Goal: Transaction & Acquisition: Purchase product/service

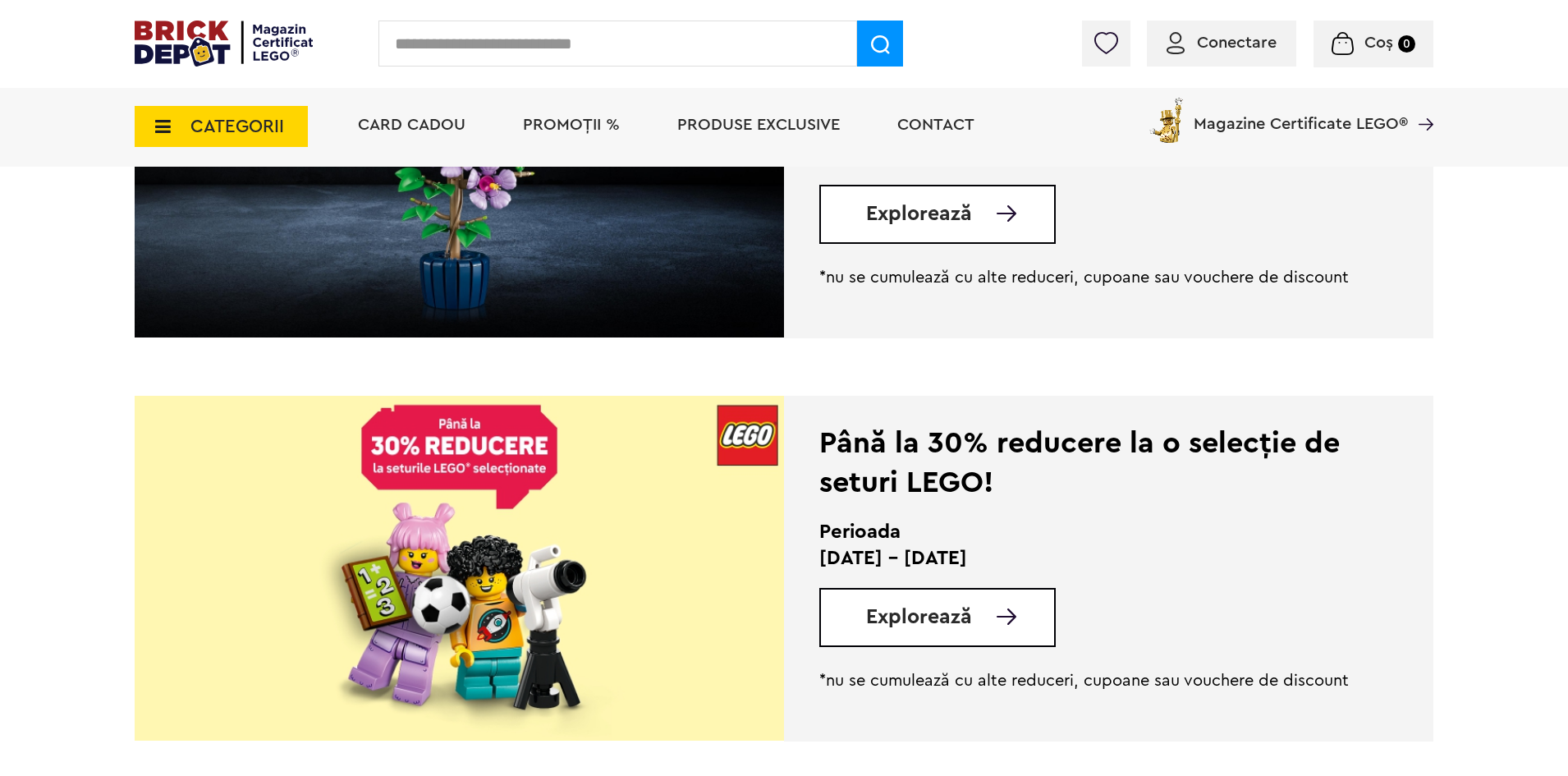
scroll to position [411, 0]
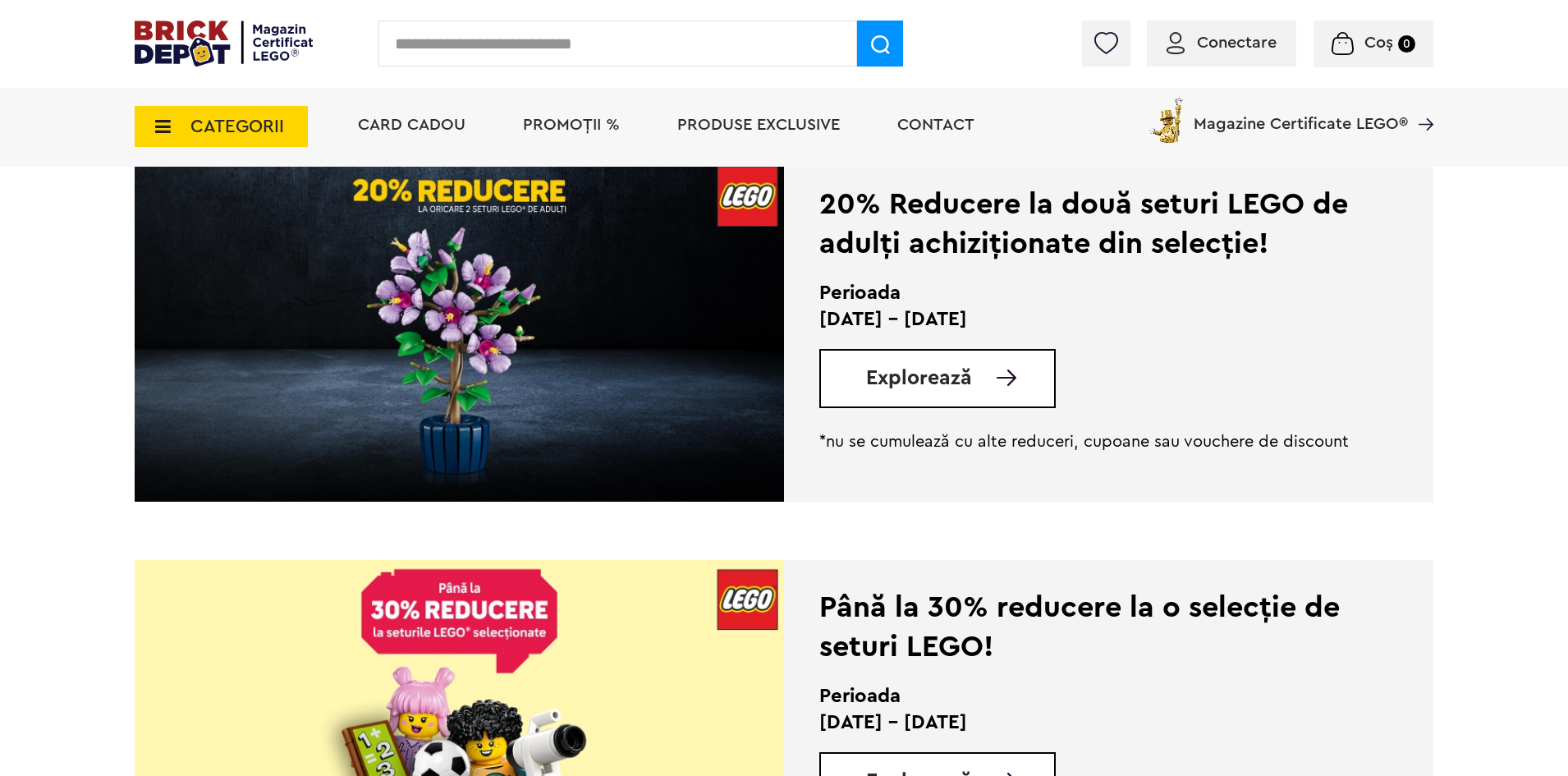
click at [1226, 49] on span "Conectare" at bounding box center [1237, 43] width 80 height 16
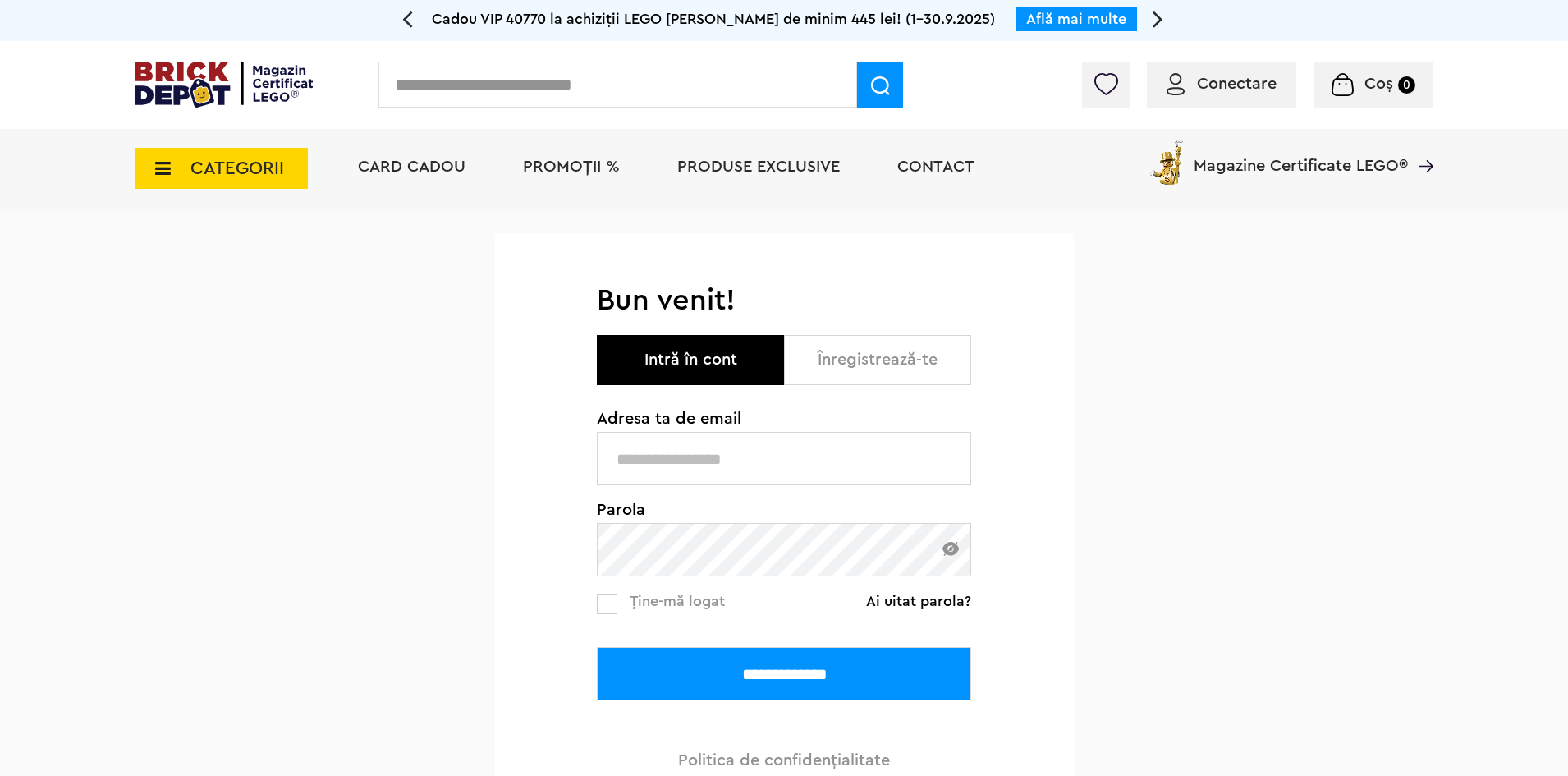
type input "**********"
drag, startPoint x: 0, startPoint y: 0, endPoint x: 793, endPoint y: 467, distance: 920.3
click at [793, 467] on input "**********" at bounding box center [784, 459] width 374 height 53
click at [777, 673] on input "**********" at bounding box center [784, 674] width 374 height 53
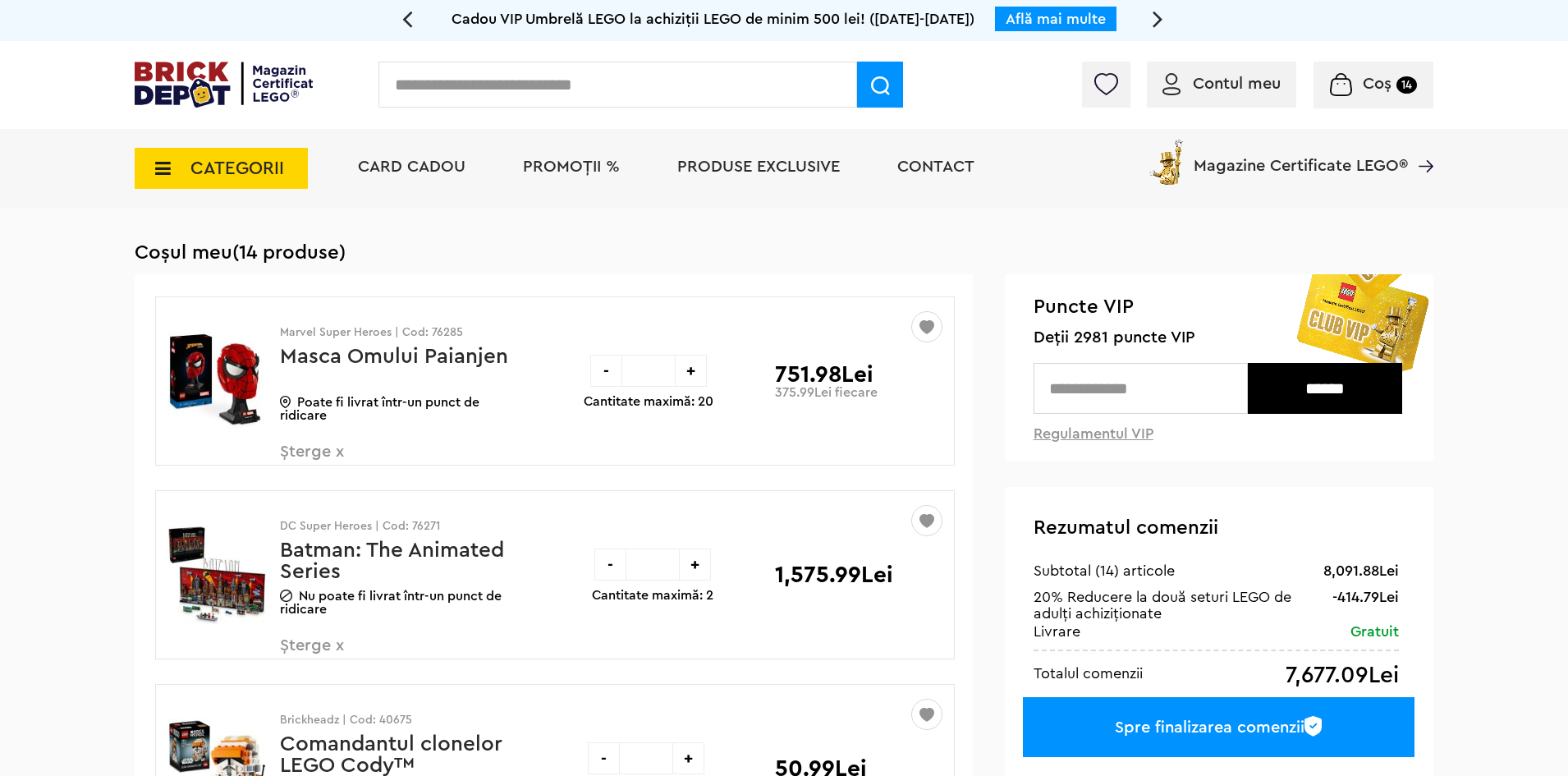
drag, startPoint x: 228, startPoint y: 583, endPoint x: 239, endPoint y: 583, distance: 11.0
click at [228, 583] on img at bounding box center [218, 576] width 101 height 123
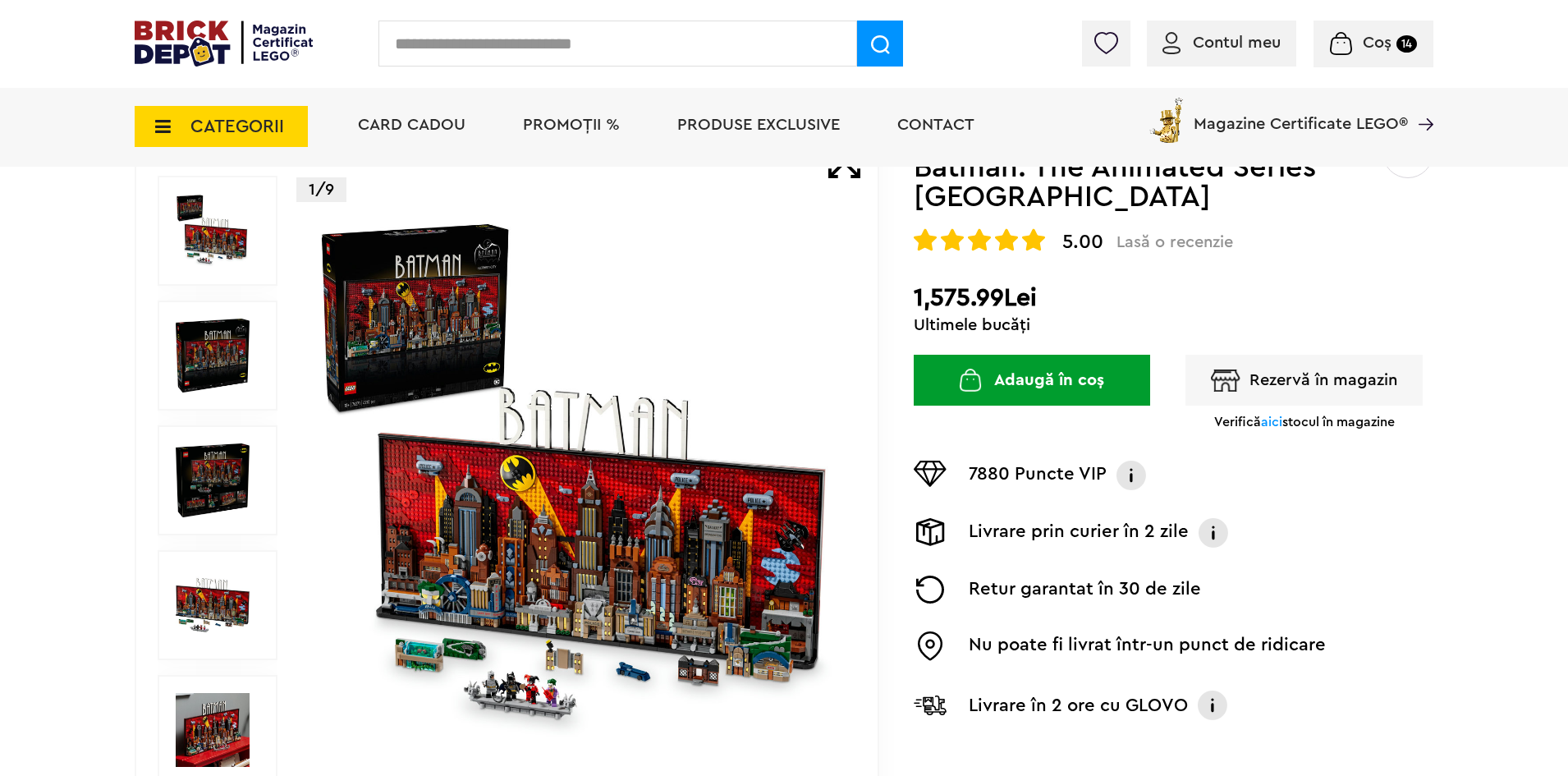
scroll to position [164, 0]
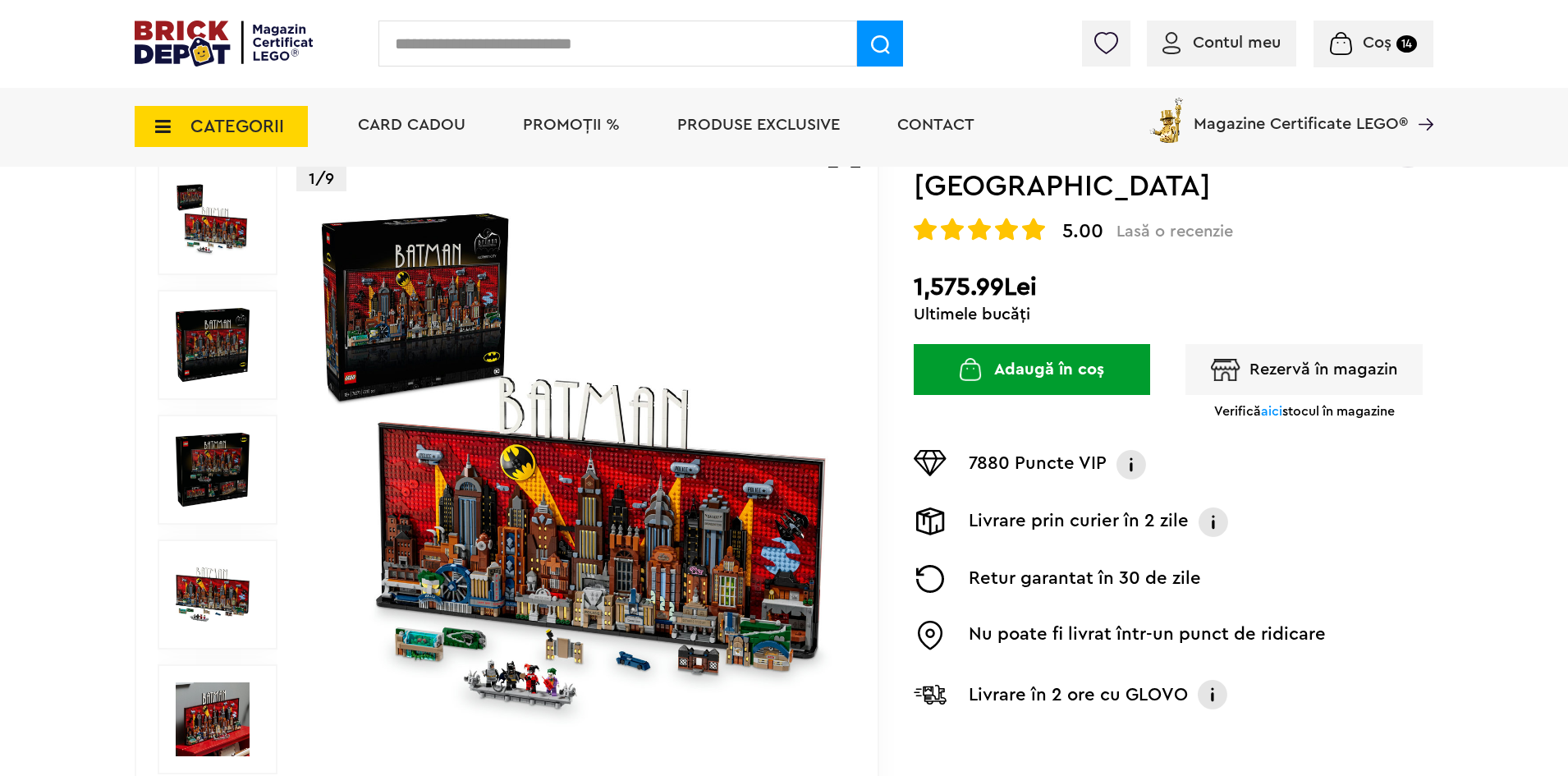
click at [219, 340] on img at bounding box center [213, 345] width 74 height 74
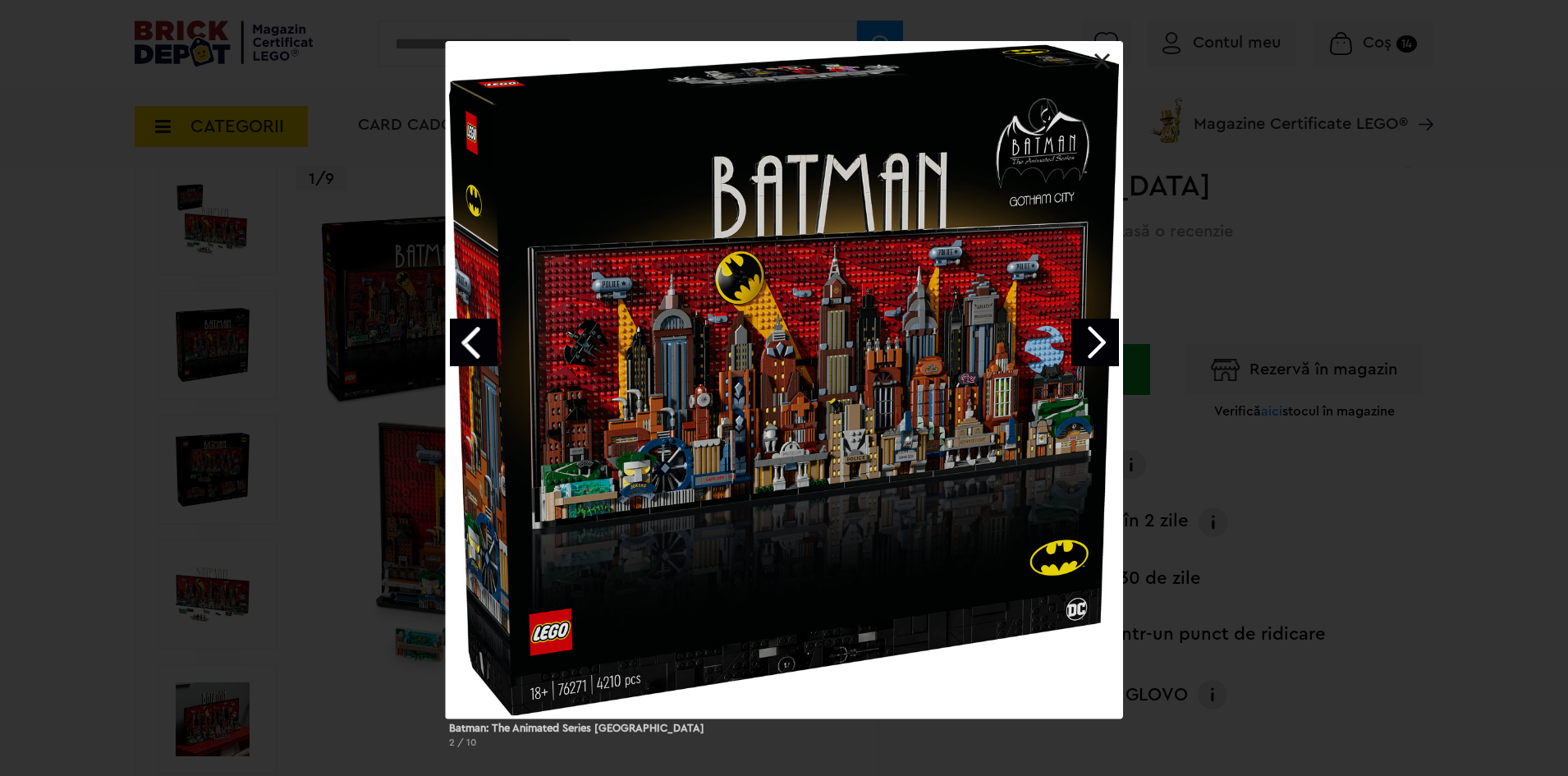
click at [1099, 60] on link at bounding box center [1103, 62] width 16 height 16
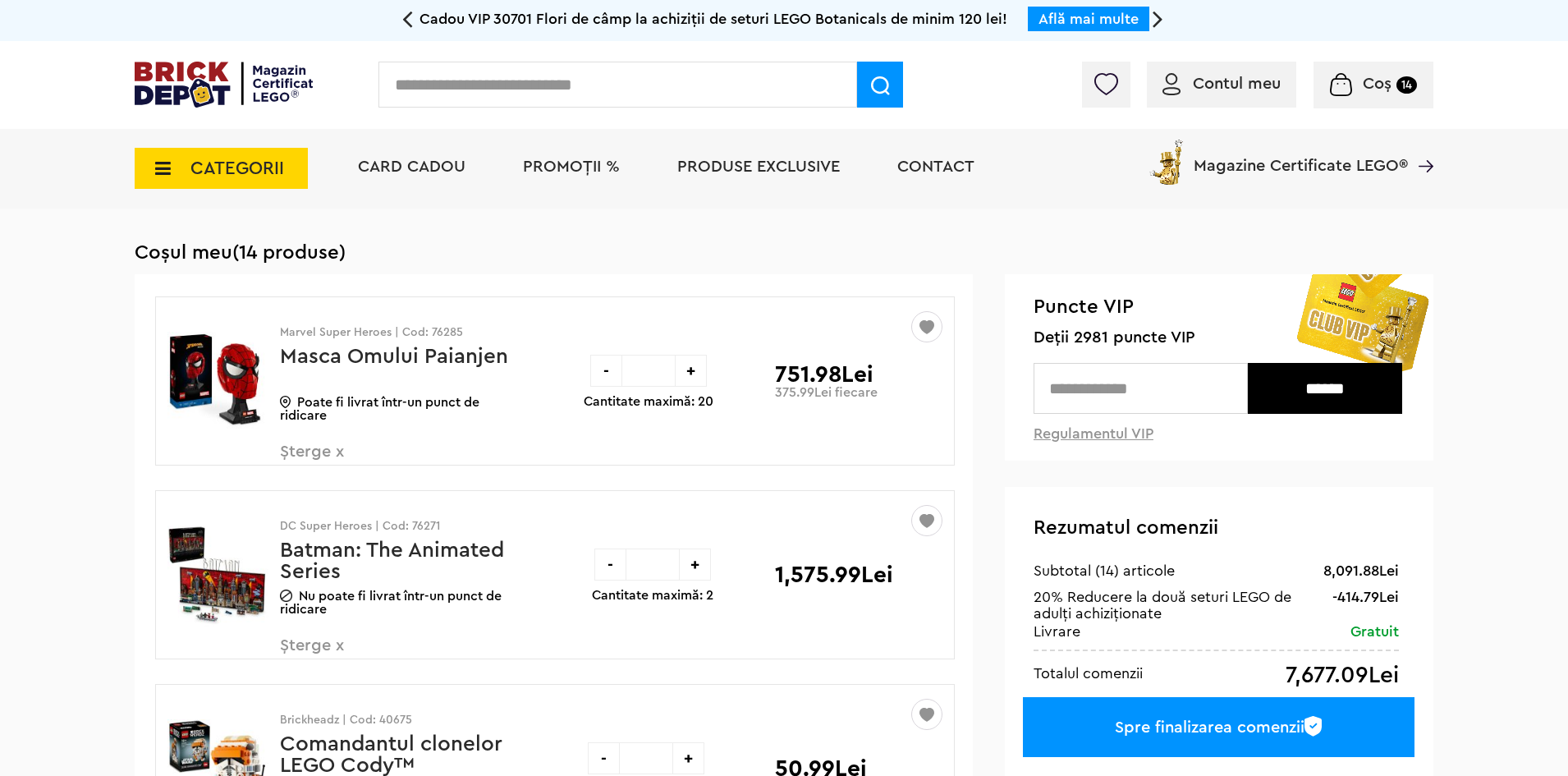
click at [299, 452] on span "Șterge x" at bounding box center [376, 461] width 193 height 35
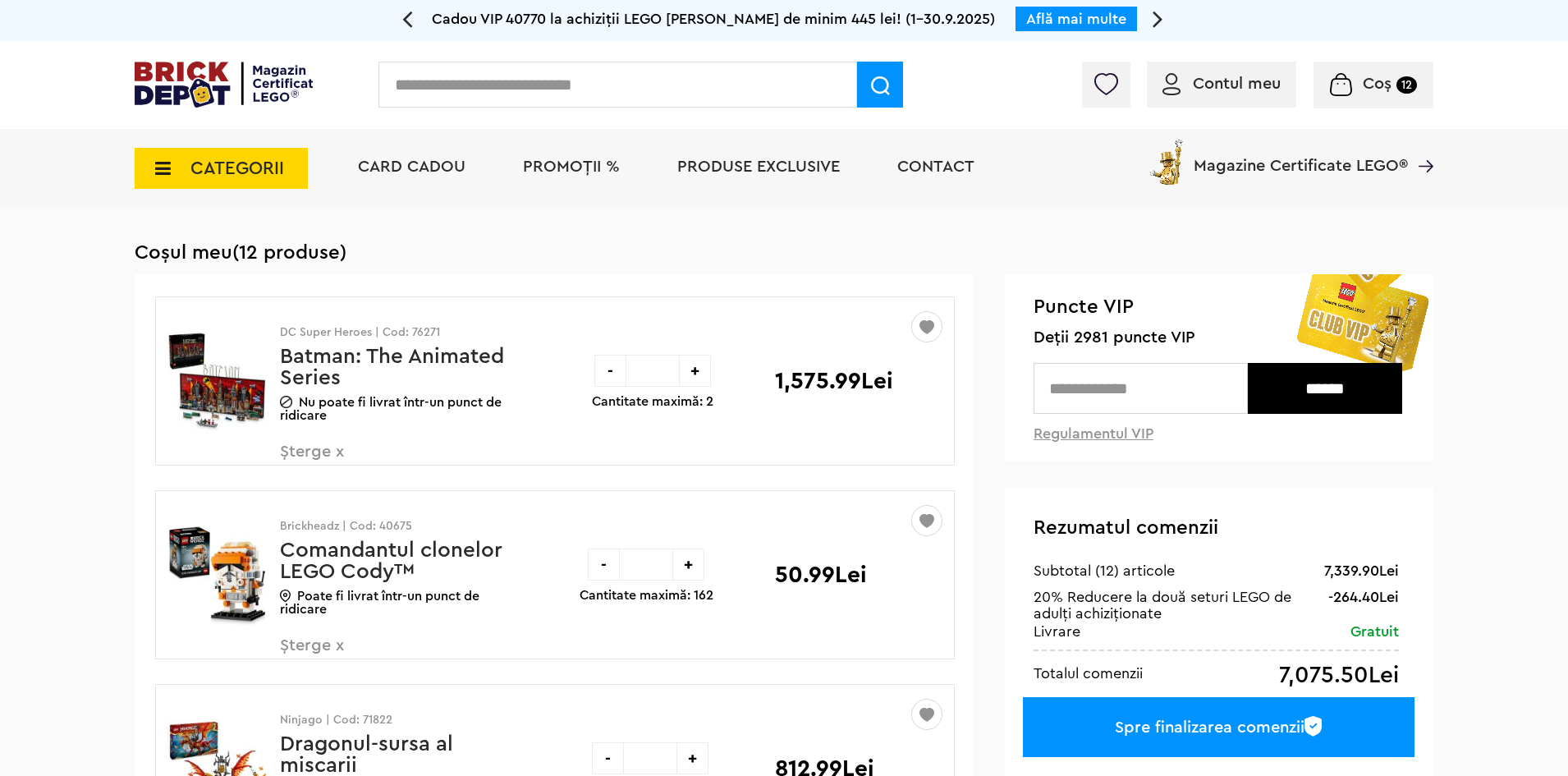
click at [312, 642] on span "Șterge x" at bounding box center [376, 655] width 193 height 35
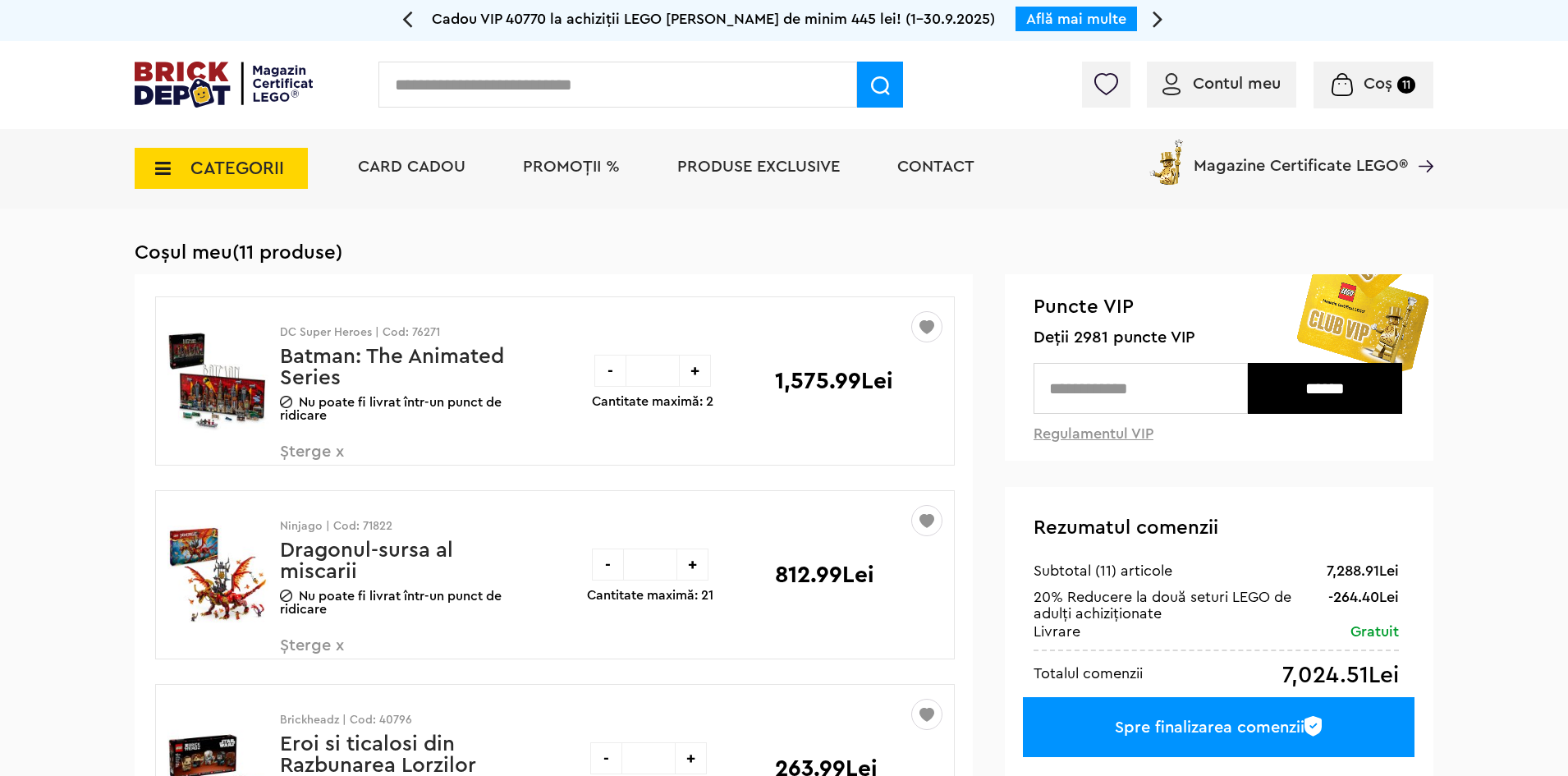
click at [302, 648] on span "Șterge x" at bounding box center [376, 655] width 193 height 35
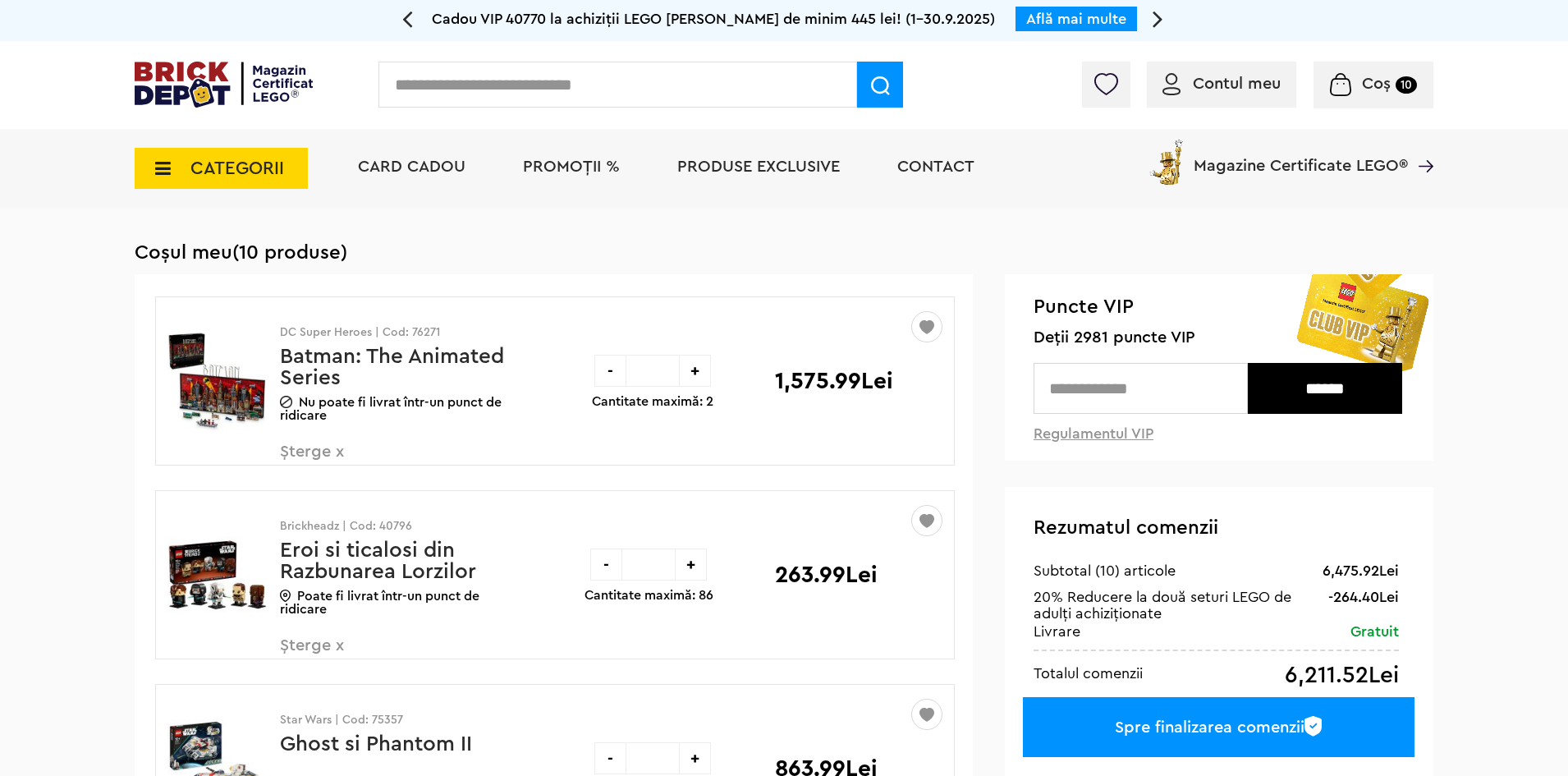
click at [310, 644] on span "Șterge x" at bounding box center [376, 655] width 193 height 35
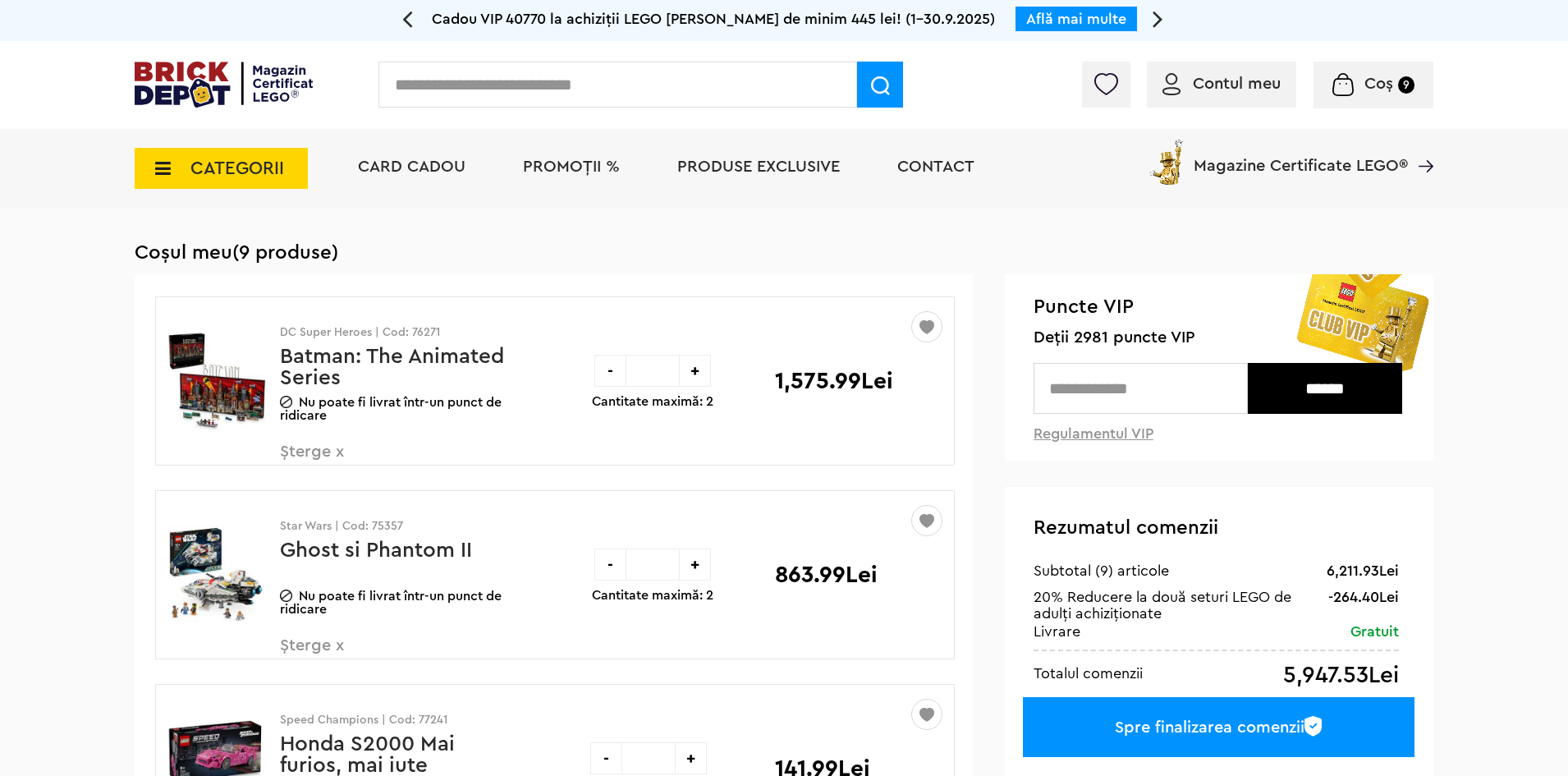
click at [295, 645] on span "Șterge x" at bounding box center [376, 655] width 193 height 35
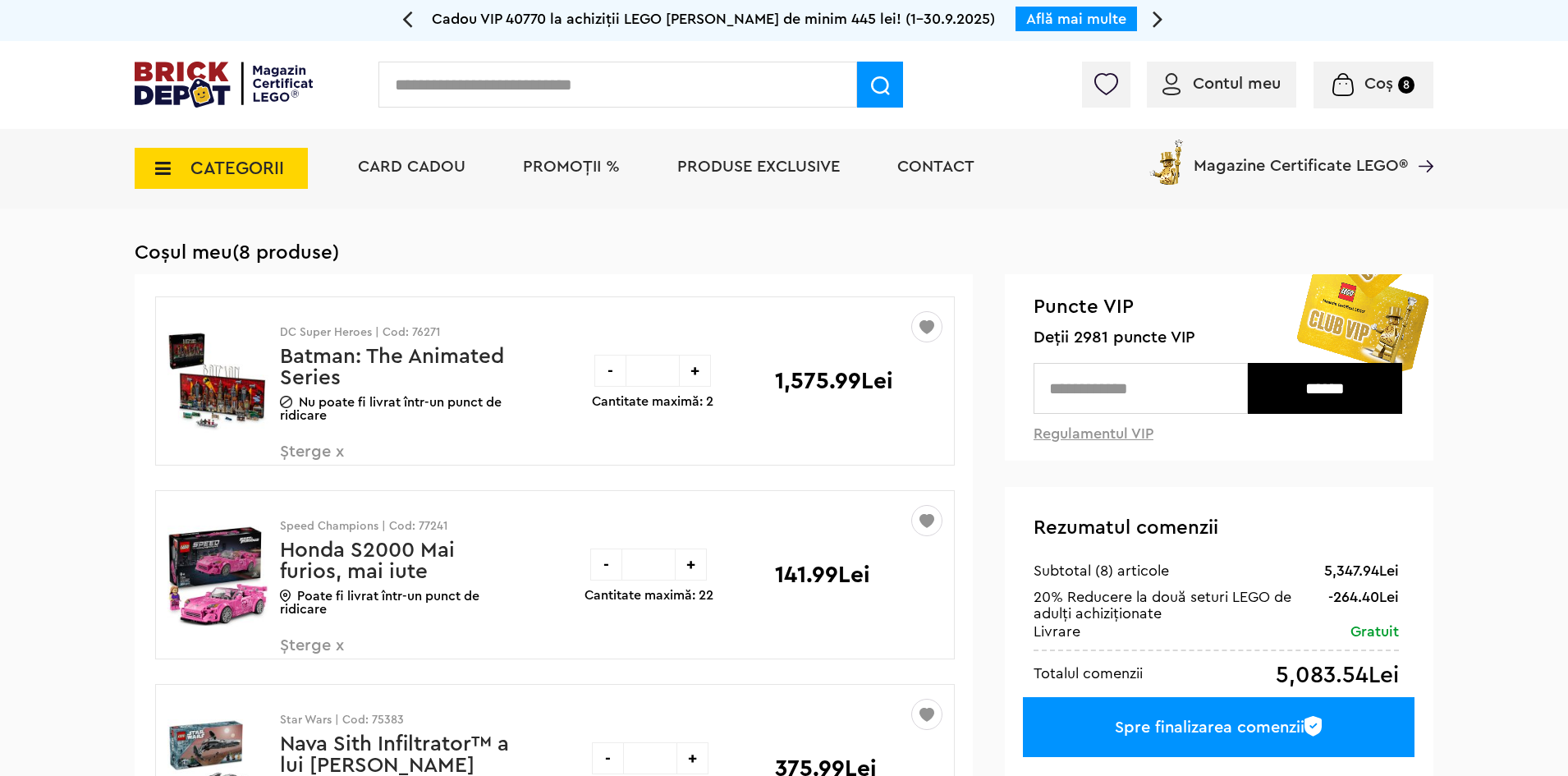
click at [305, 645] on span "Șterge x" at bounding box center [376, 655] width 193 height 35
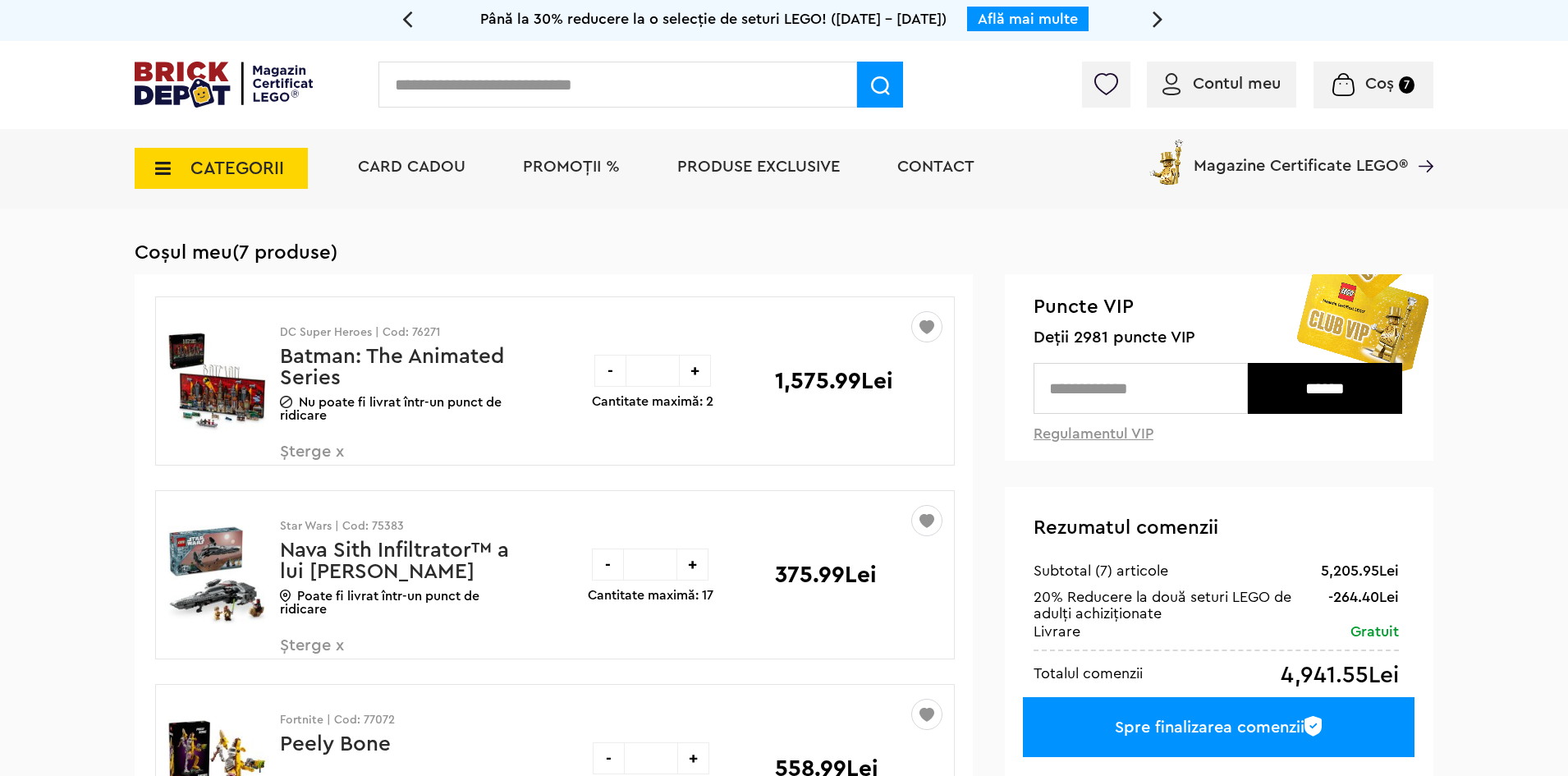
click at [301, 647] on span "Șterge x" at bounding box center [376, 655] width 193 height 35
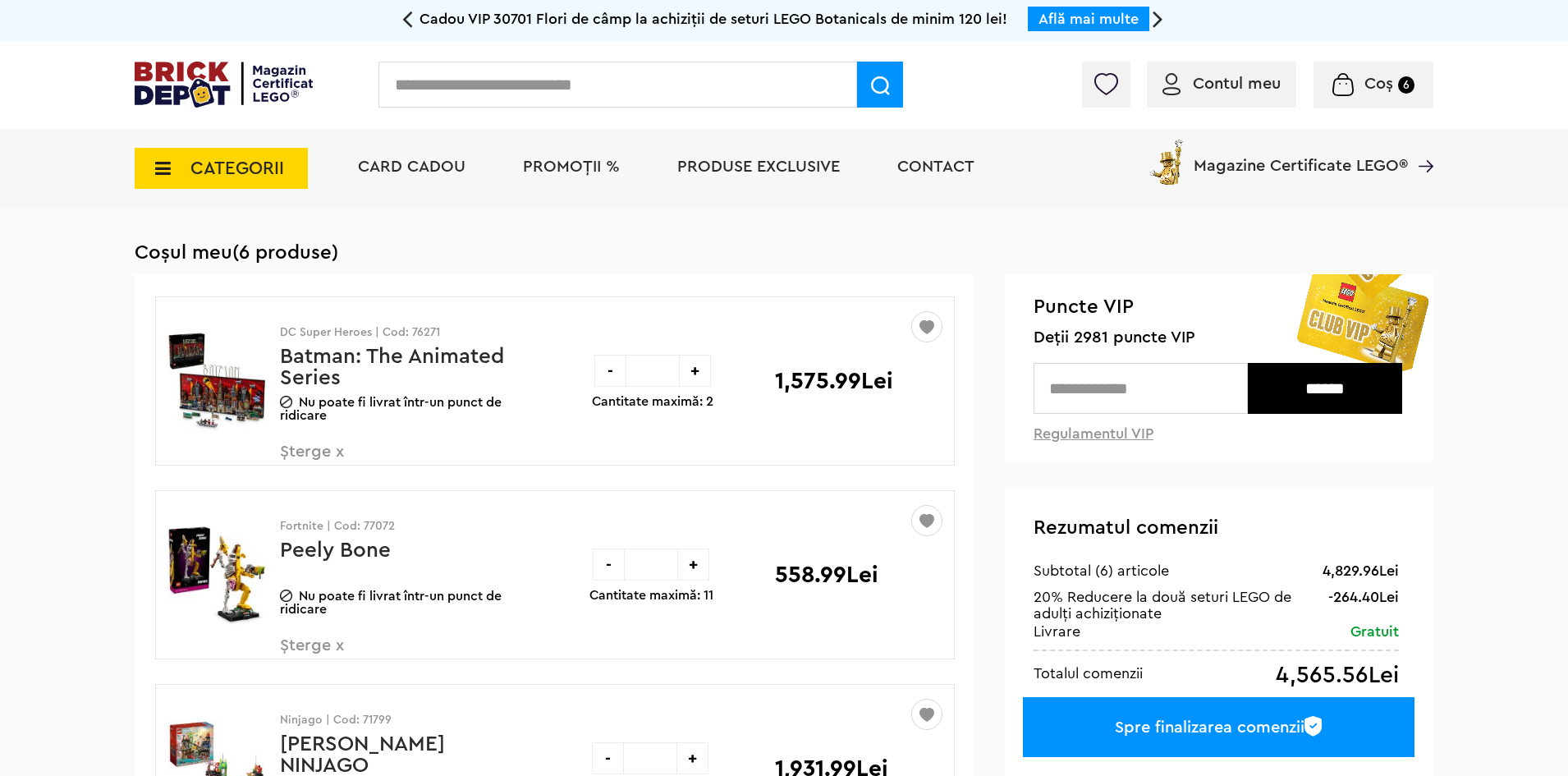
click at [314, 649] on span "Șterge x" at bounding box center [376, 655] width 193 height 35
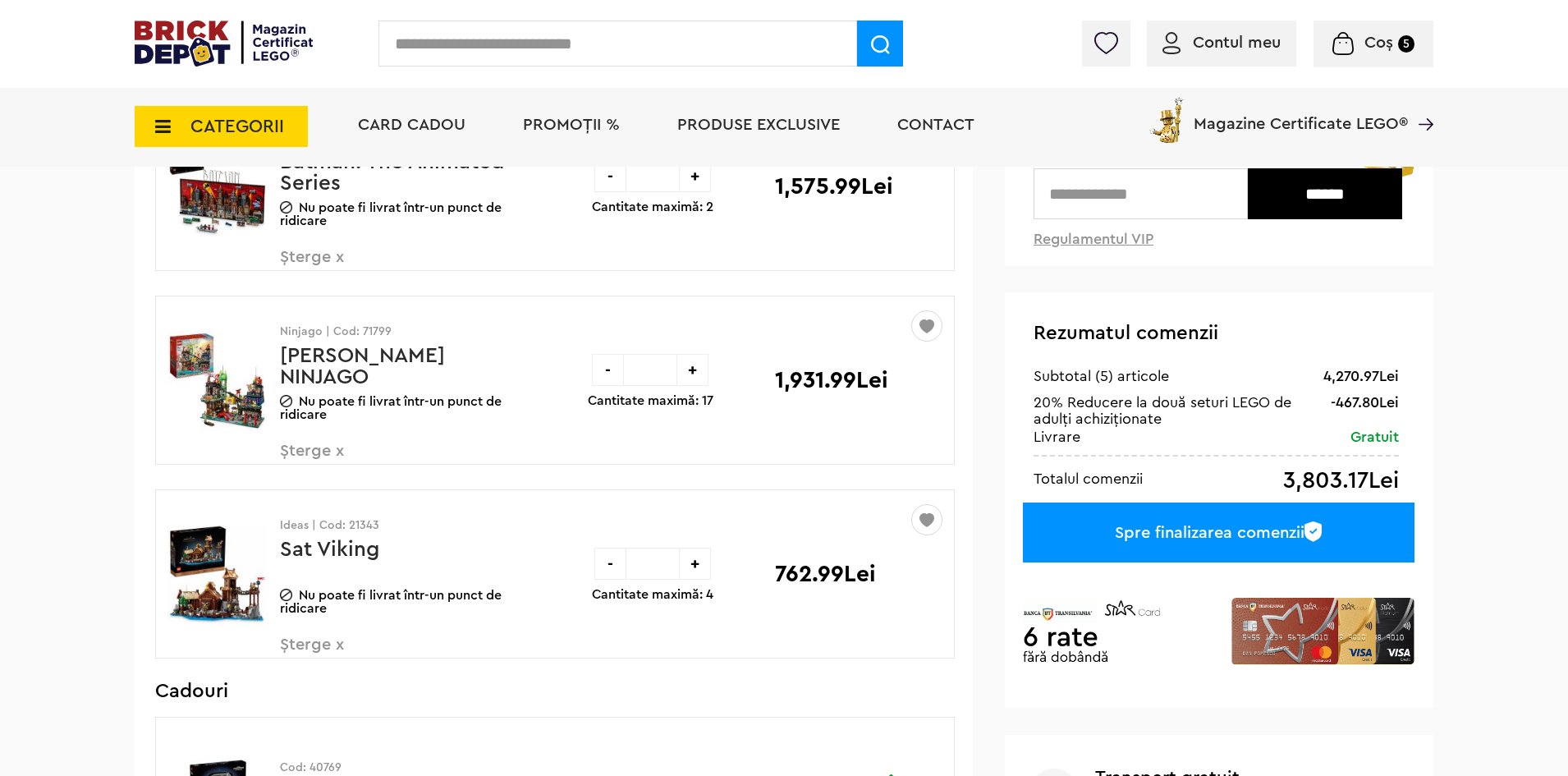
scroll to position [247, 0]
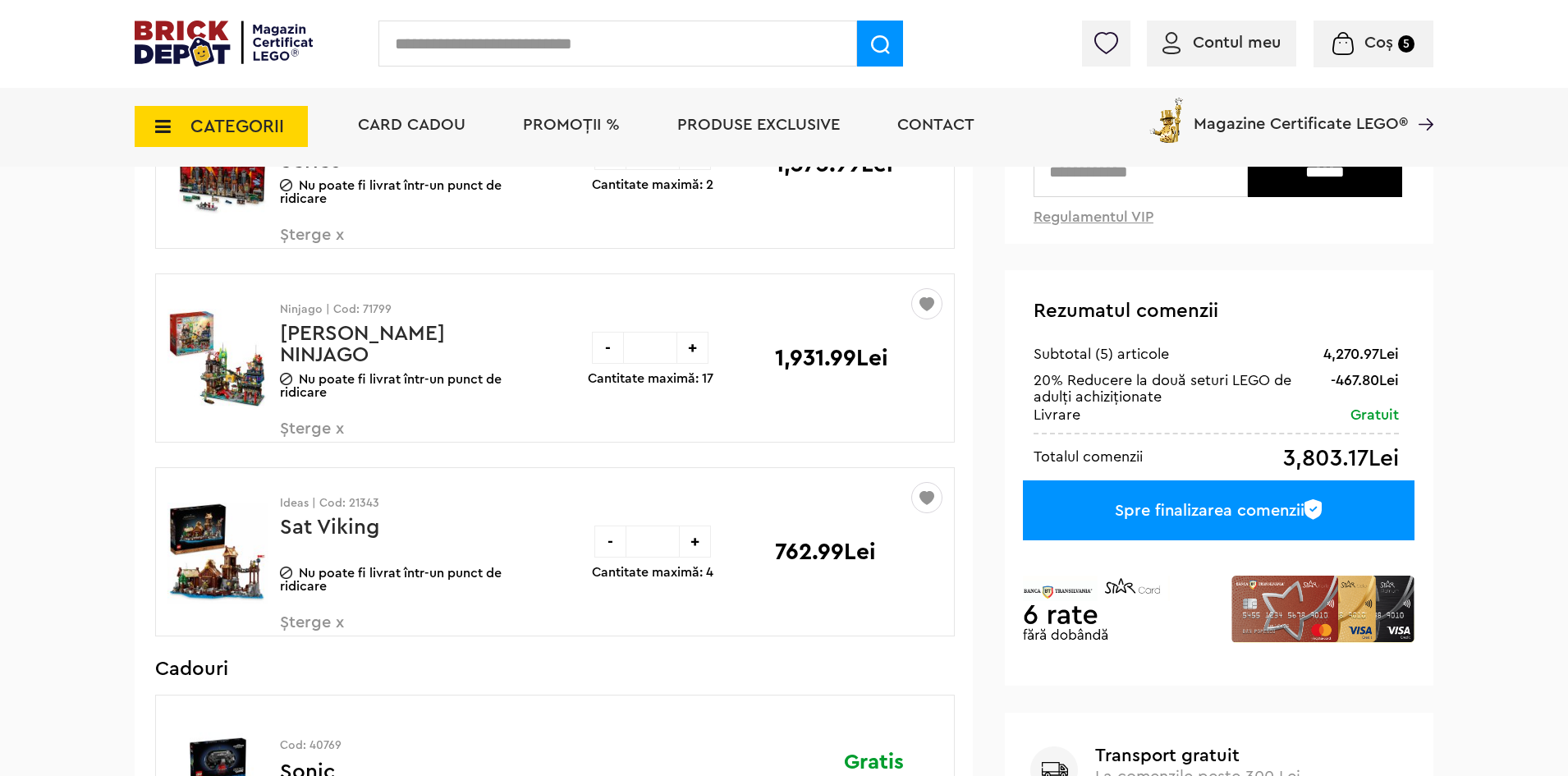
click at [317, 624] on span "Șterge x" at bounding box center [376, 632] width 193 height 35
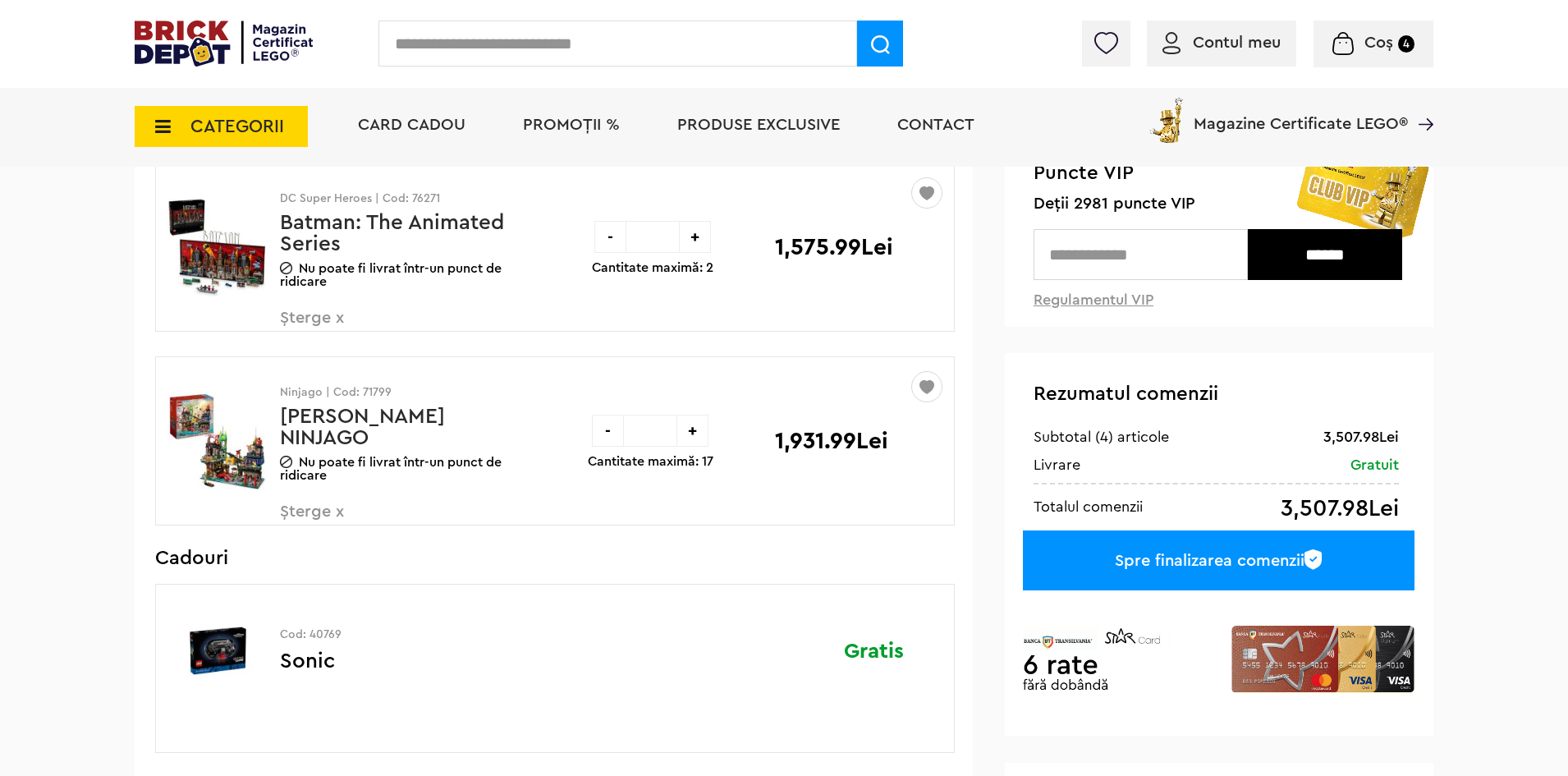
scroll to position [164, 0]
click at [299, 509] on span "Șterge x" at bounding box center [376, 519] width 193 height 35
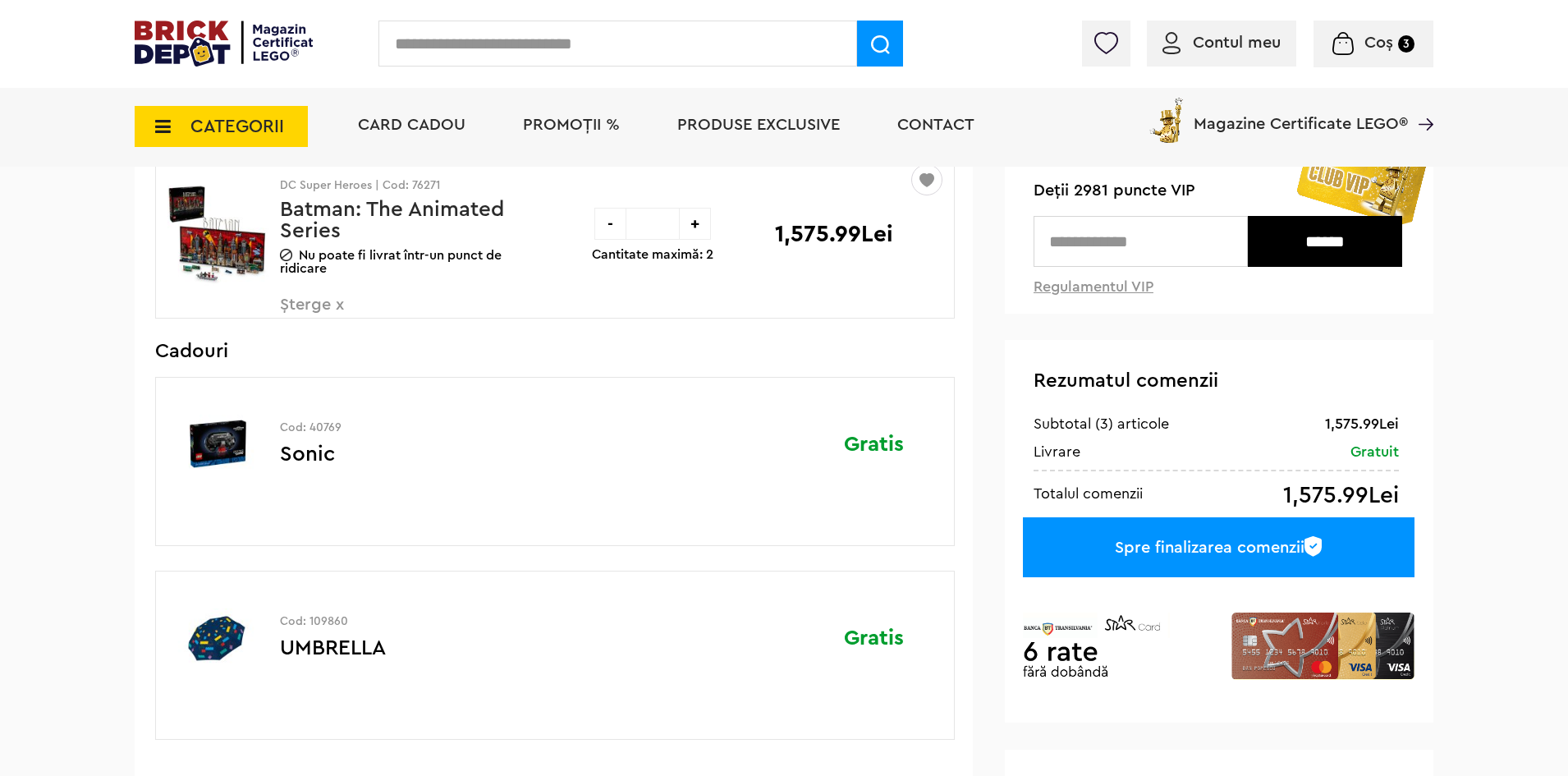
scroll to position [164, 0]
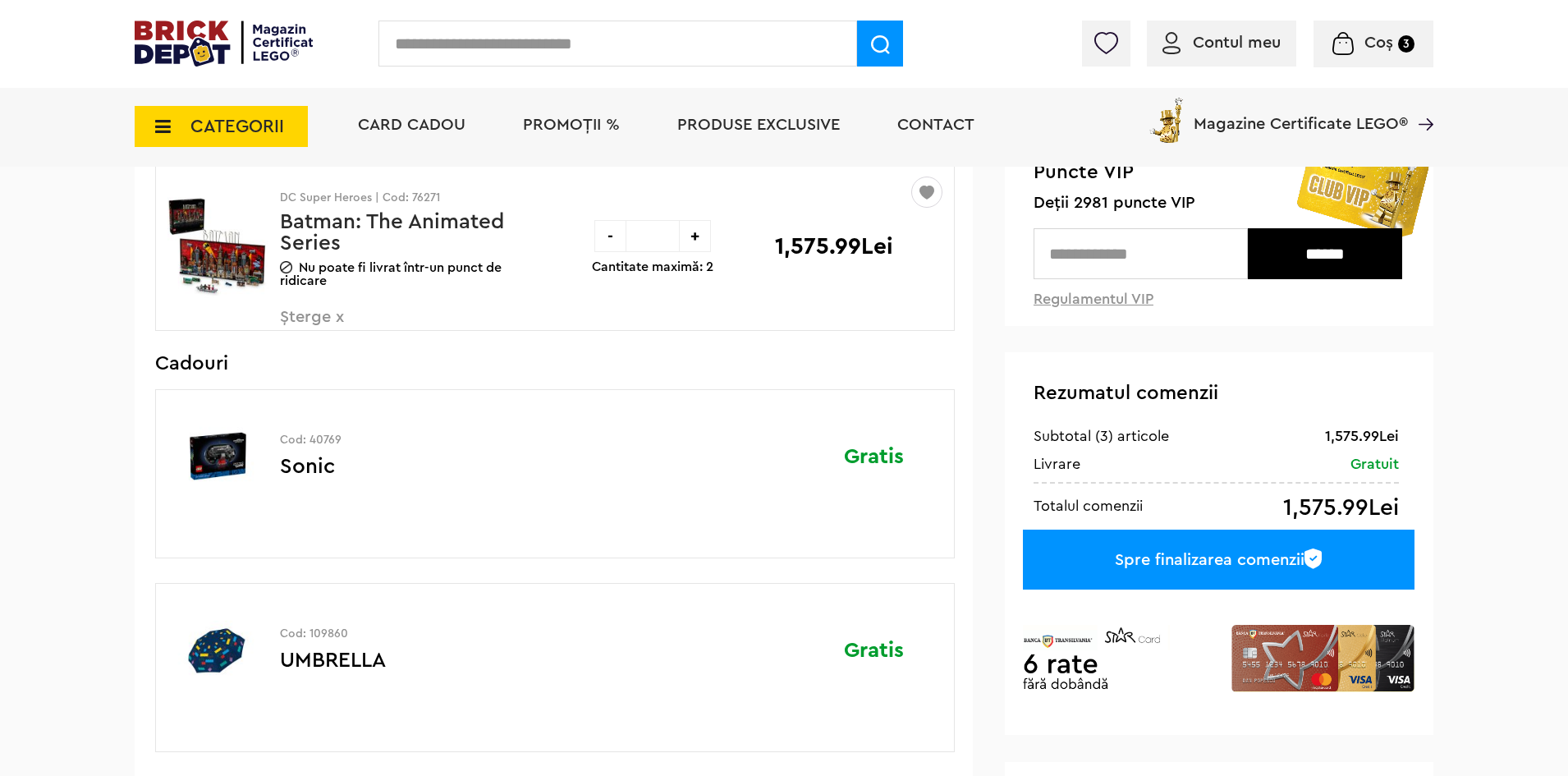
click at [694, 230] on div "+" at bounding box center [694, 236] width 32 height 32
type input "*"
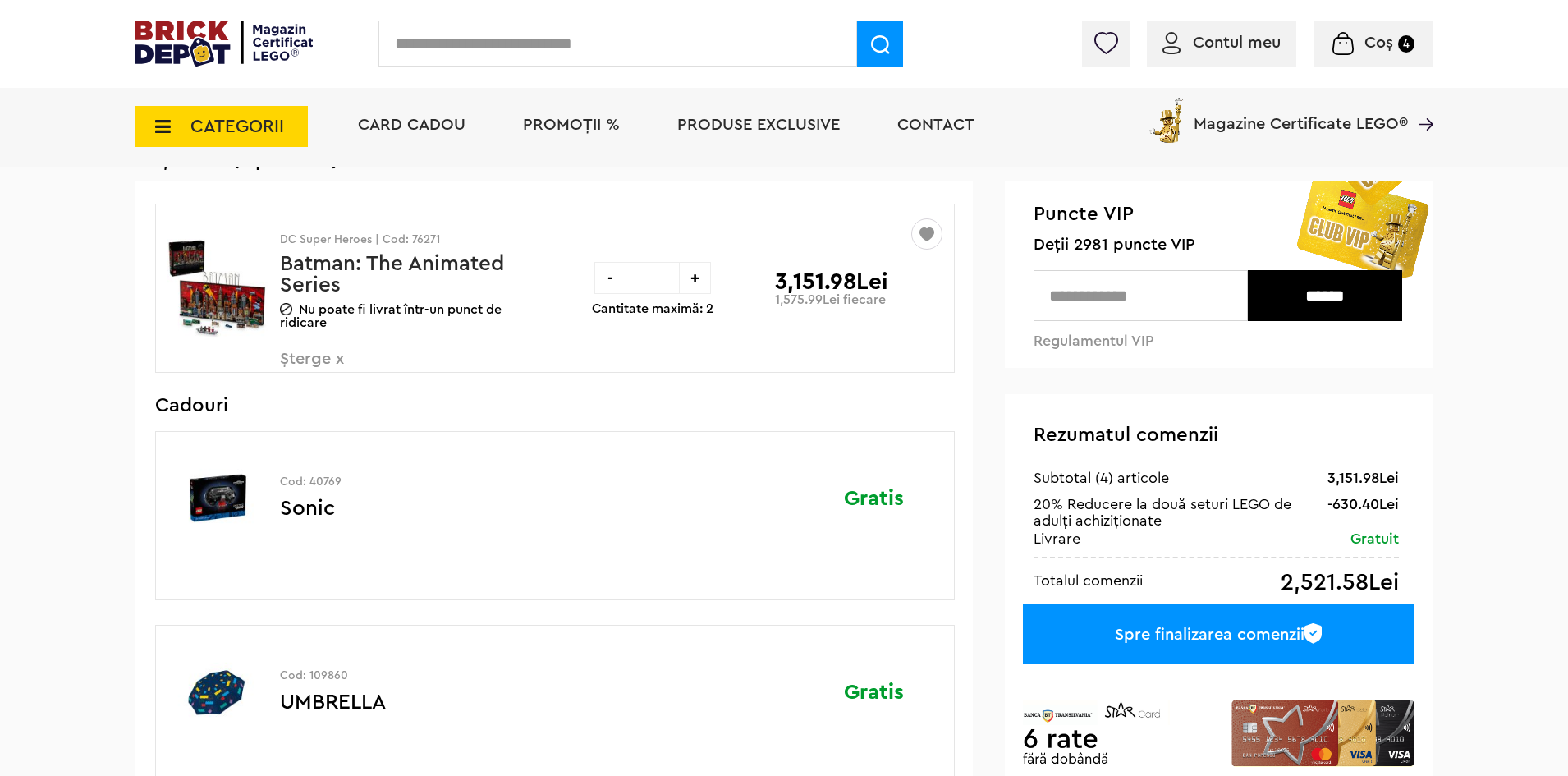
scroll to position [82, 0]
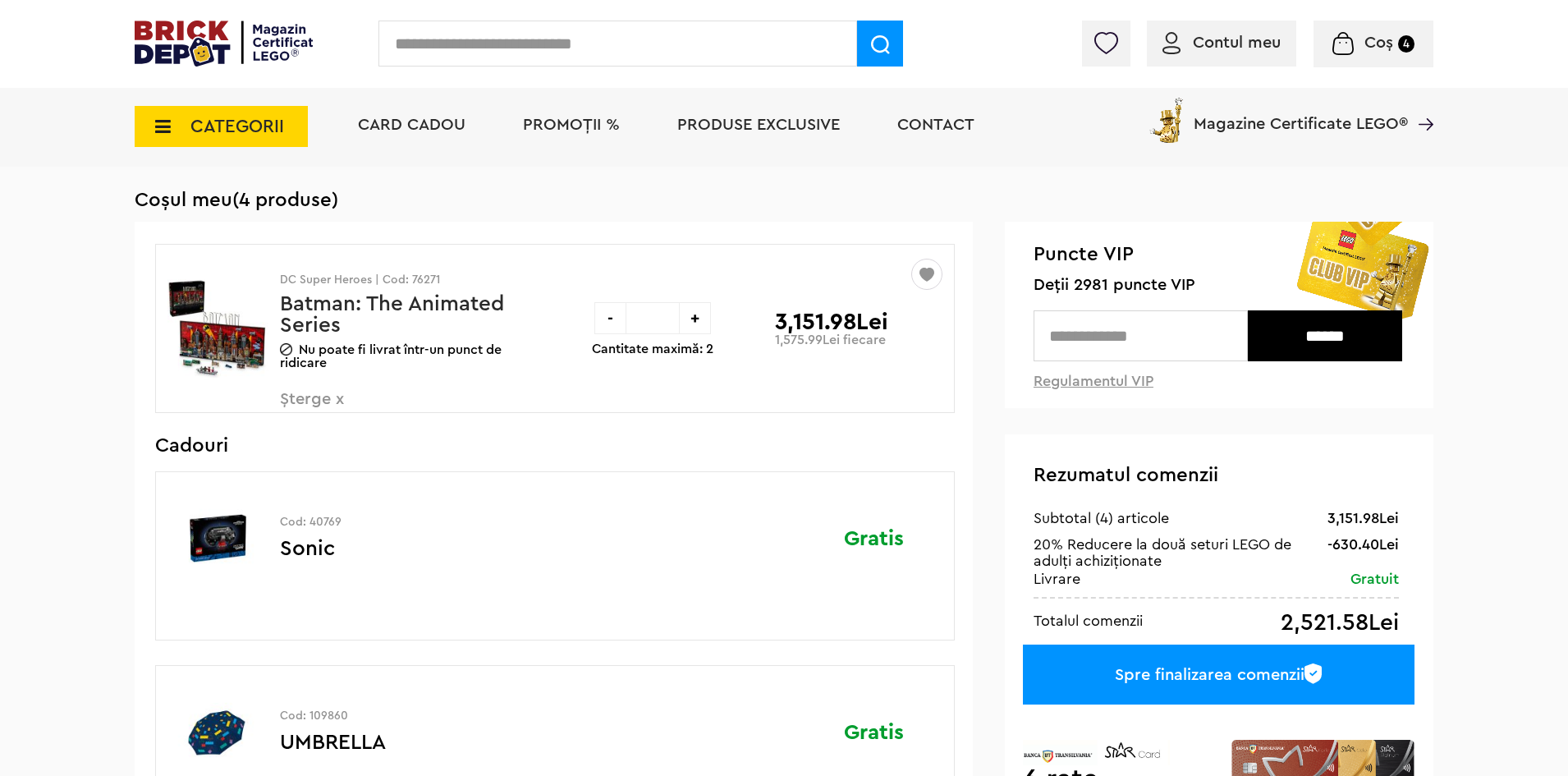
click at [566, 125] on span "PROMOȚII %" at bounding box center [571, 125] width 97 height 16
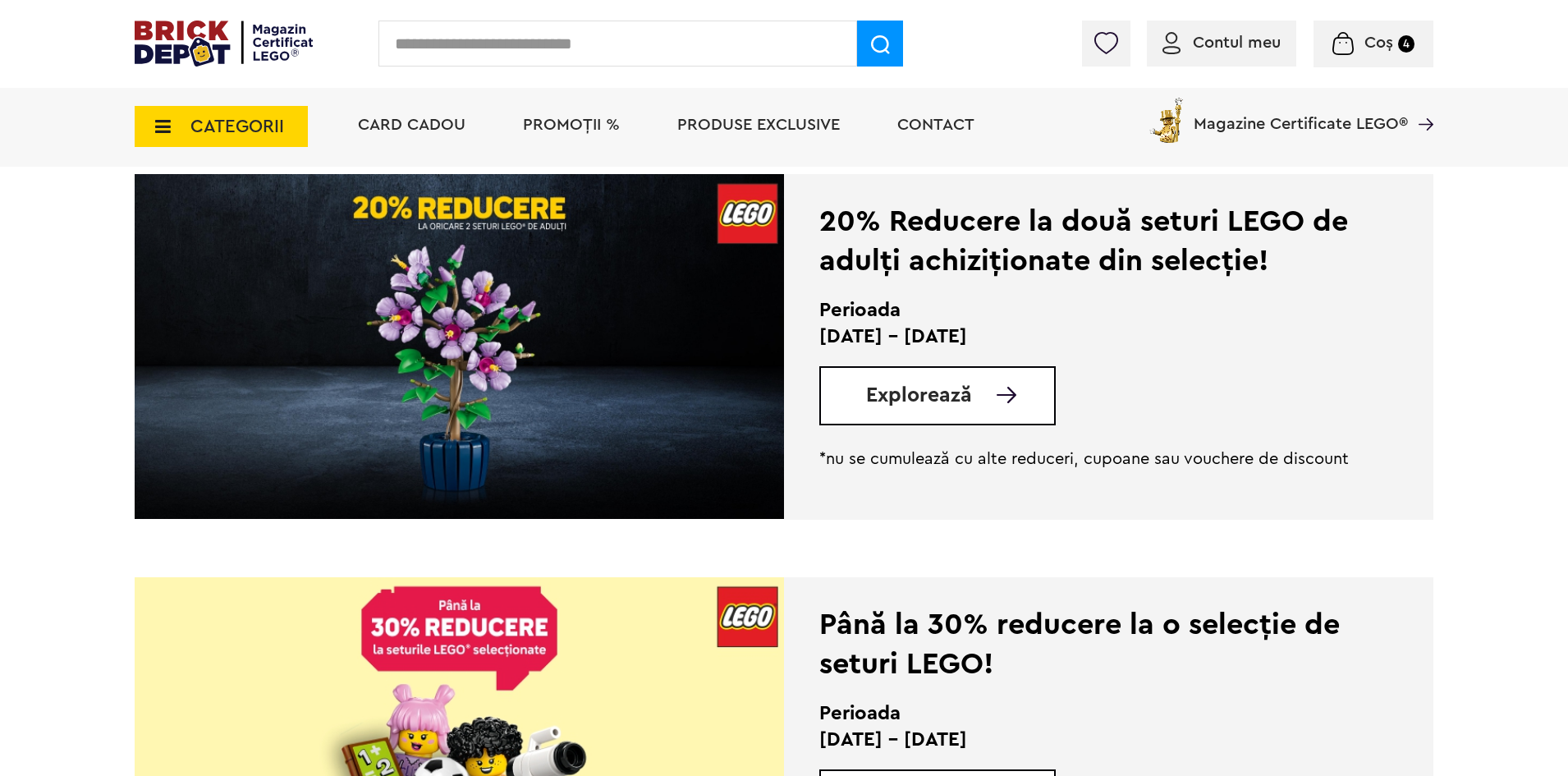
scroll to position [411, 0]
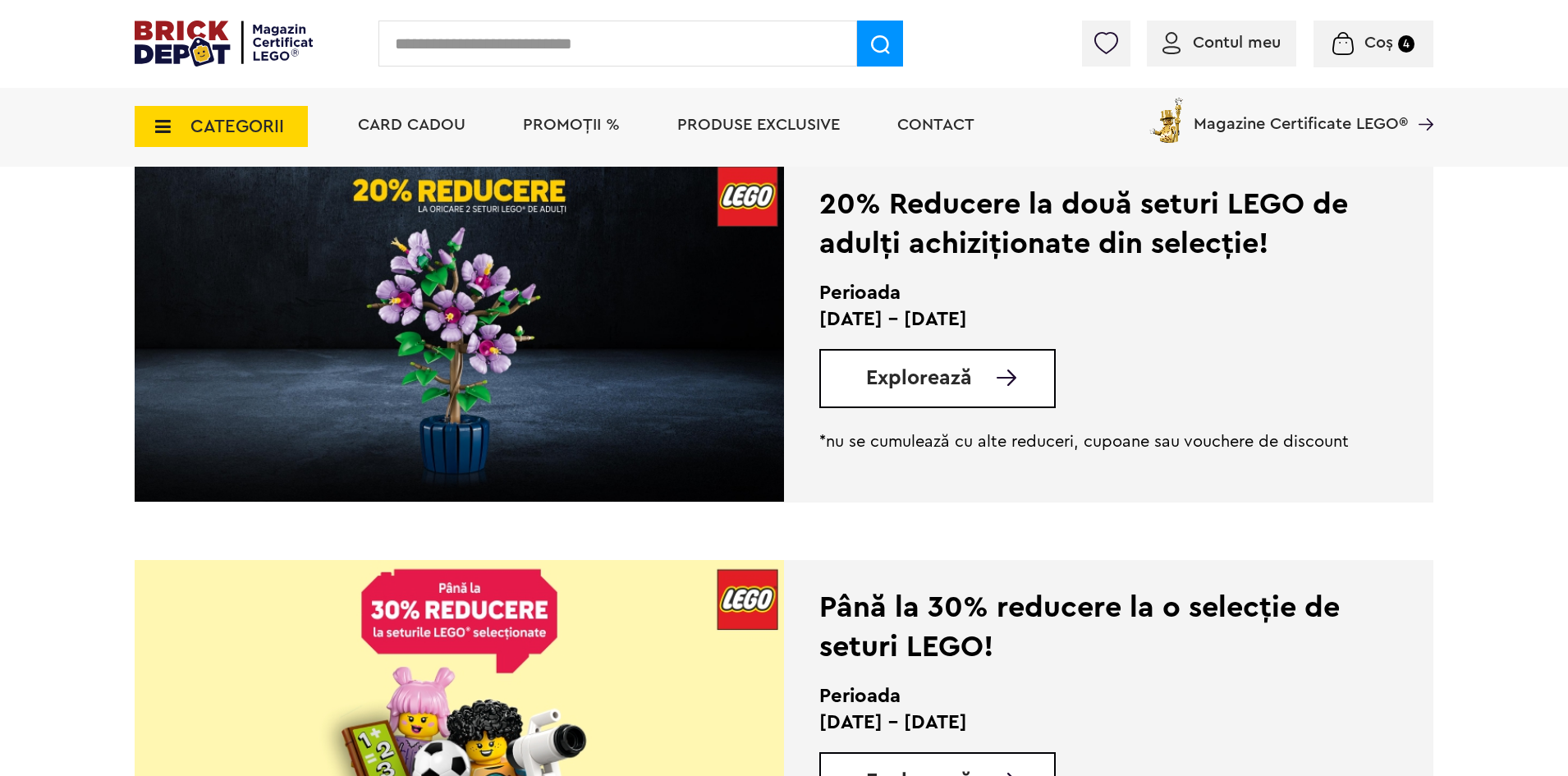
click at [940, 380] on span "Explorează" at bounding box center [919, 378] width 106 height 21
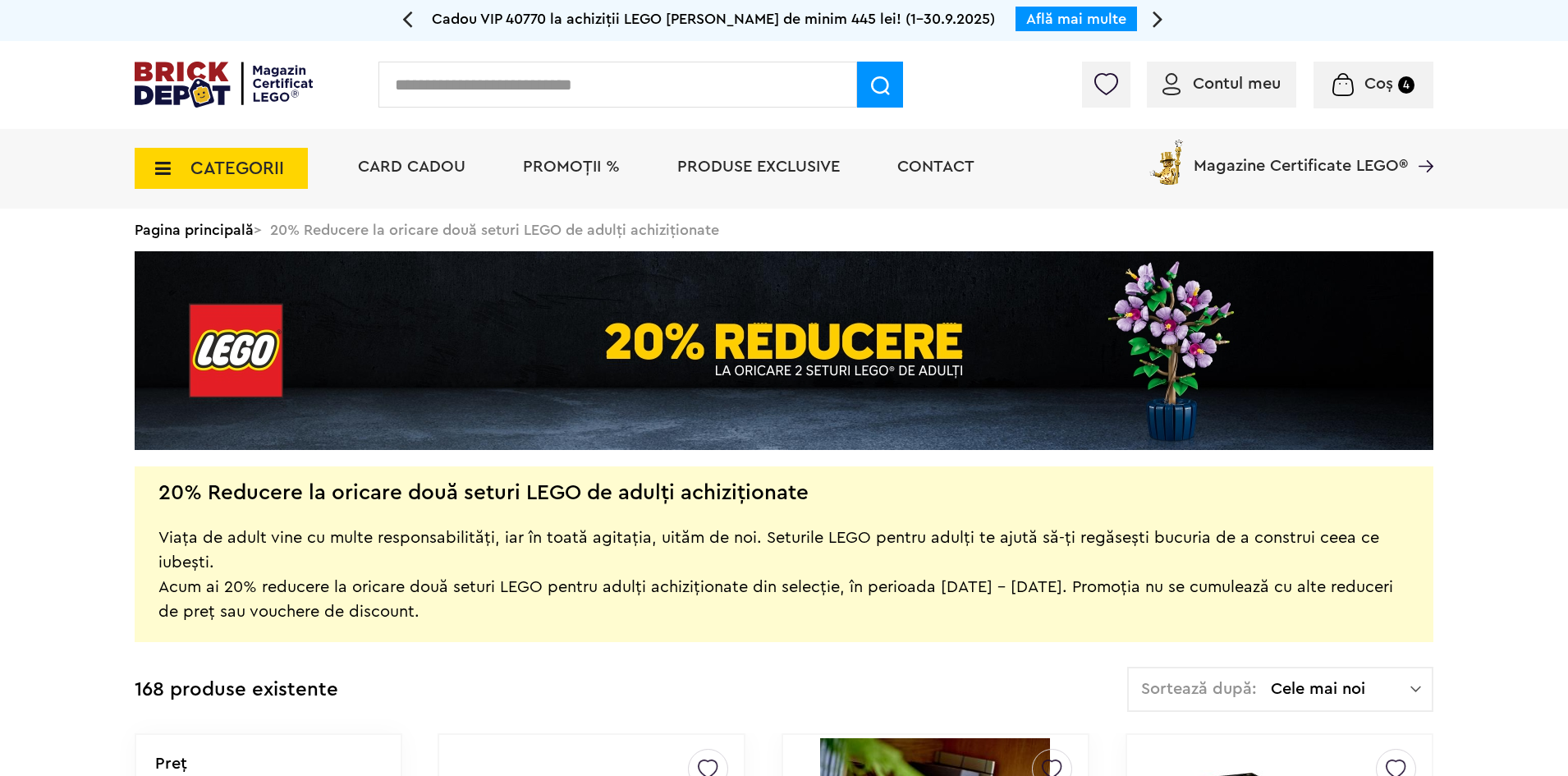
click at [1414, 682] on img at bounding box center [1416, 689] width 11 height 16
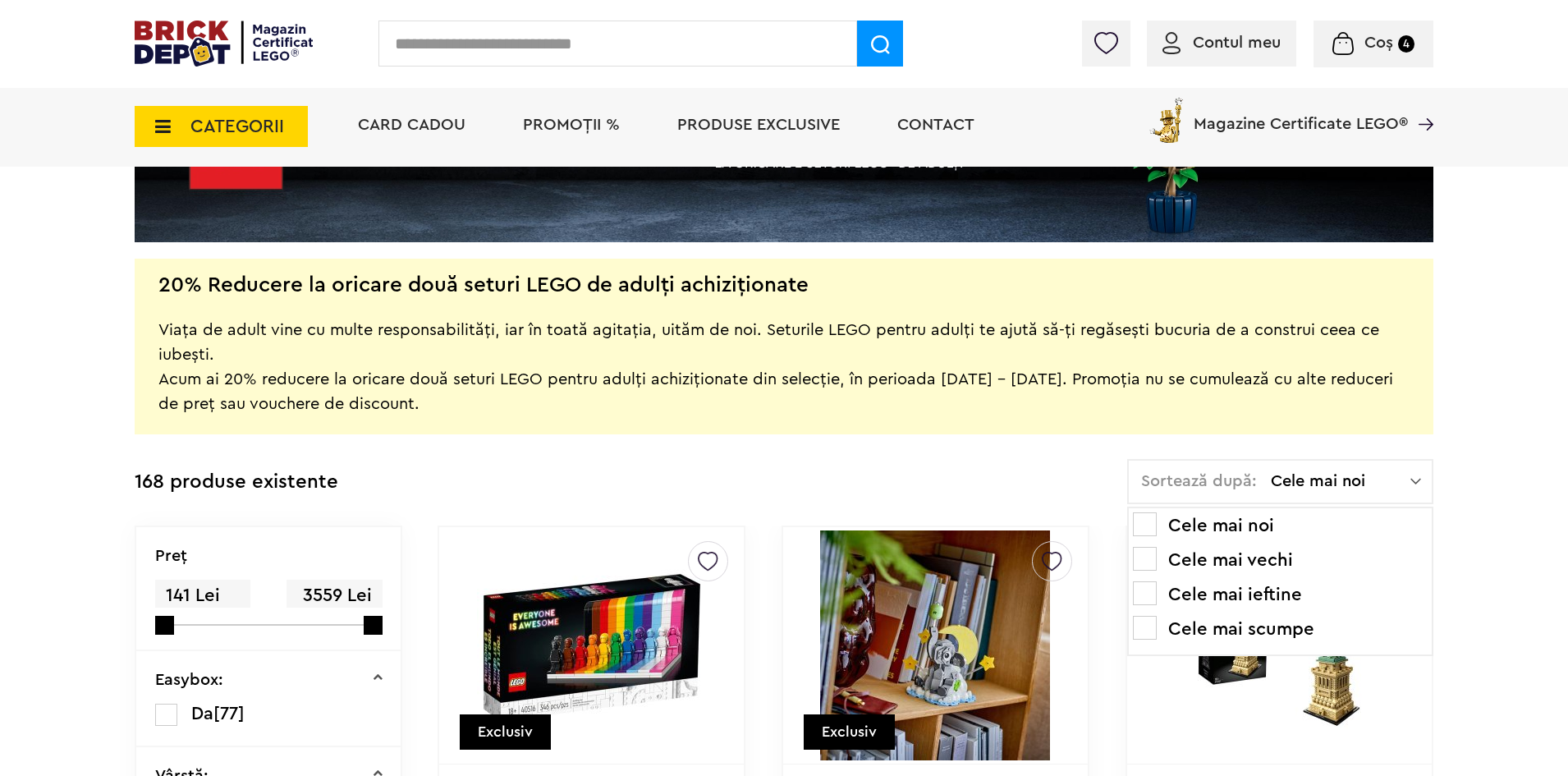
scroll to position [247, 0]
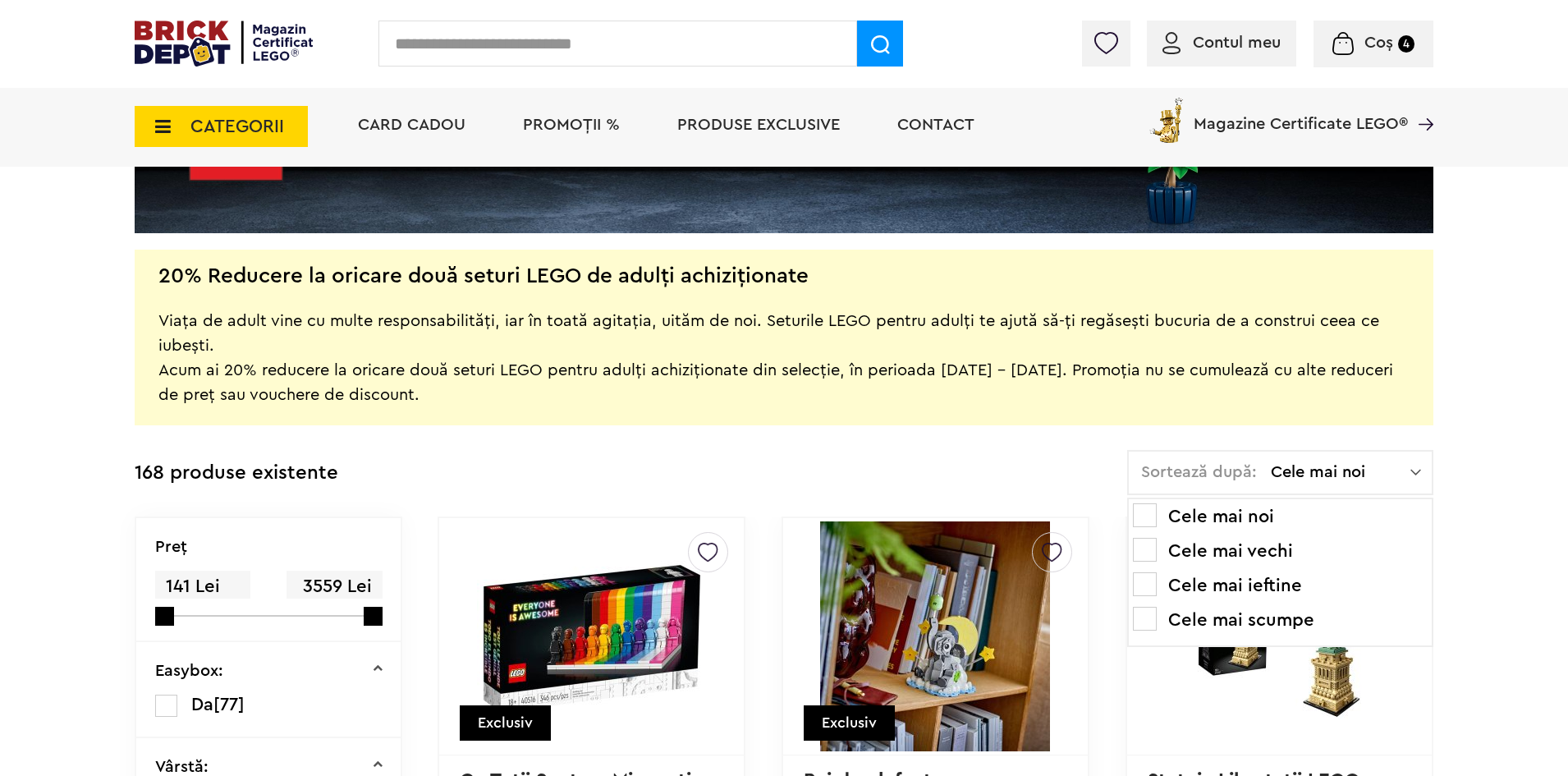
drag, startPoint x: 1138, startPoint y: 616, endPoint x: 1123, endPoint y: 626, distance: 18.0
click at [1139, 616] on span at bounding box center [1145, 619] width 24 height 24
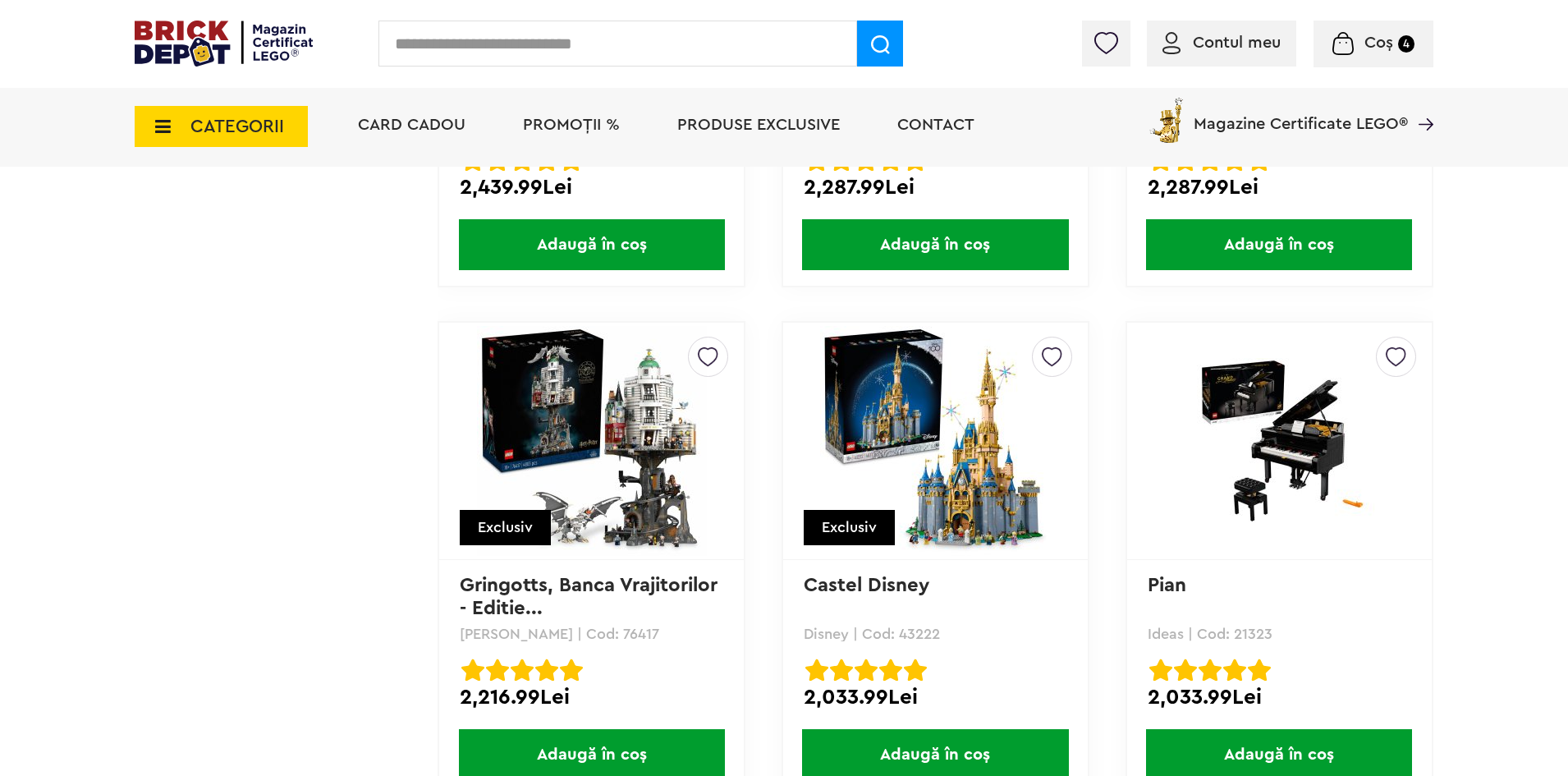
scroll to position [2546, 0]
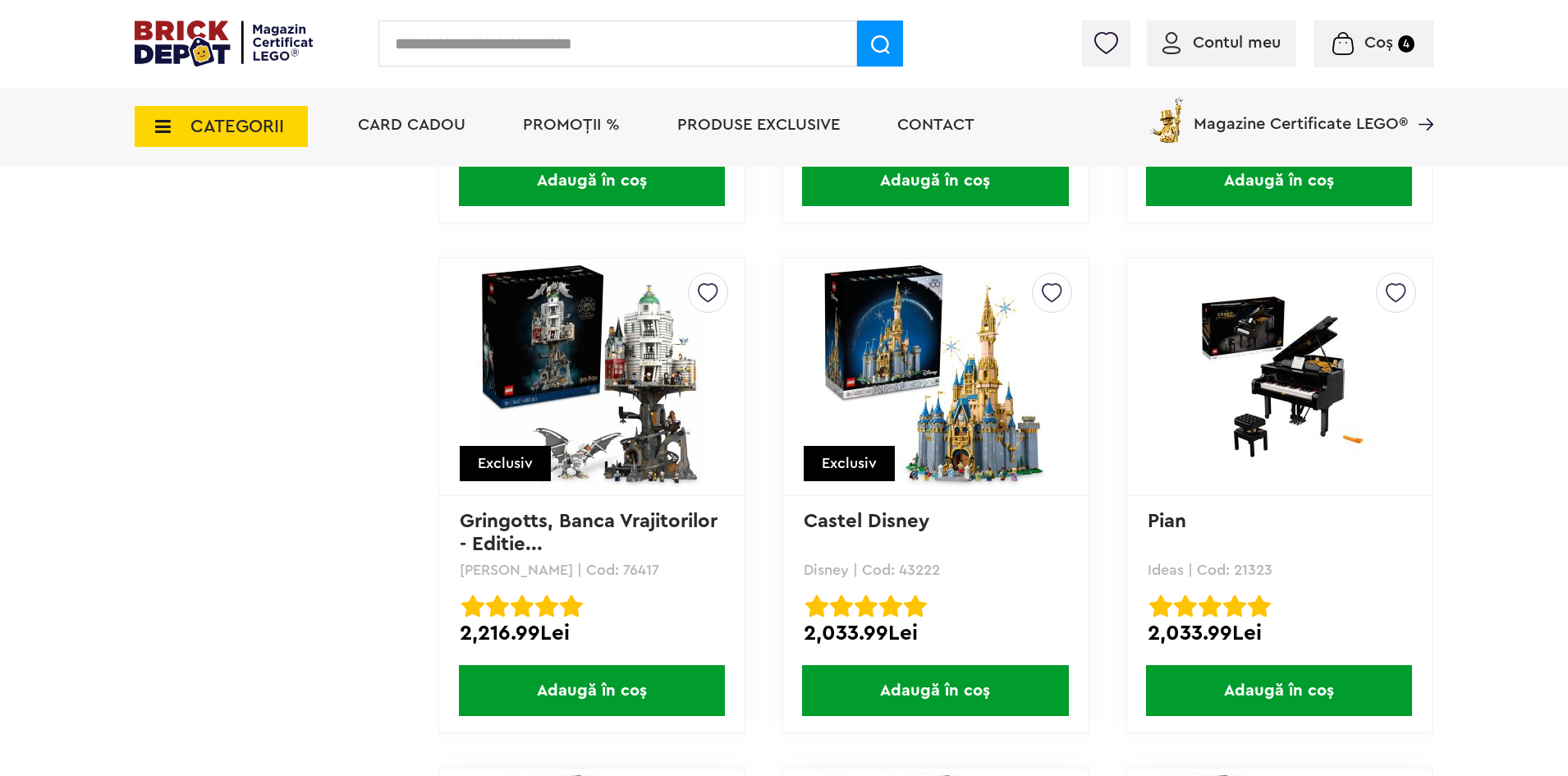
click at [946, 696] on span "Adaugă în coș" at bounding box center [935, 691] width 266 height 51
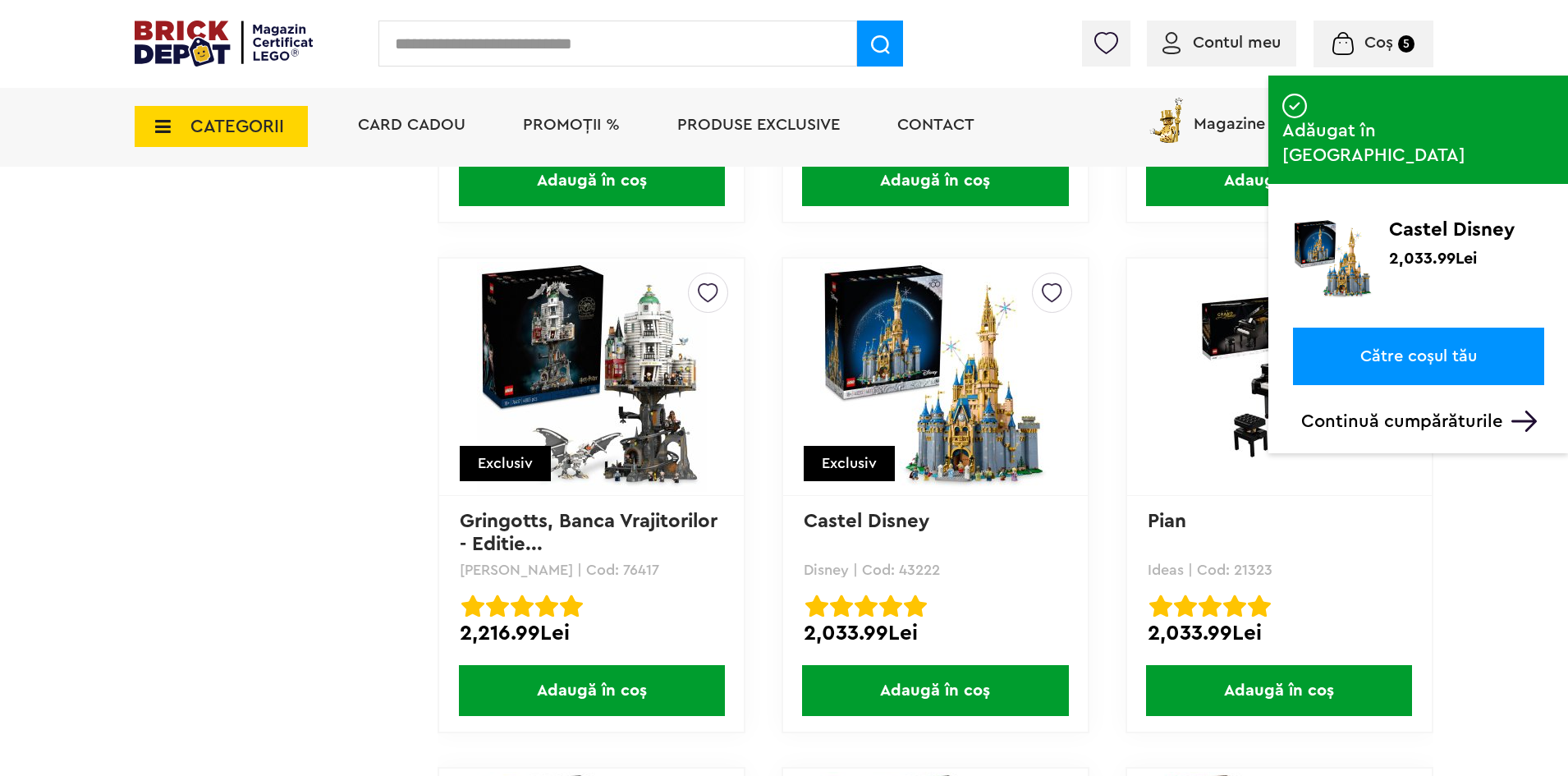
click at [1434, 411] on p "Continuă cumpărăturile" at bounding box center [1423, 422] width 243 height 22
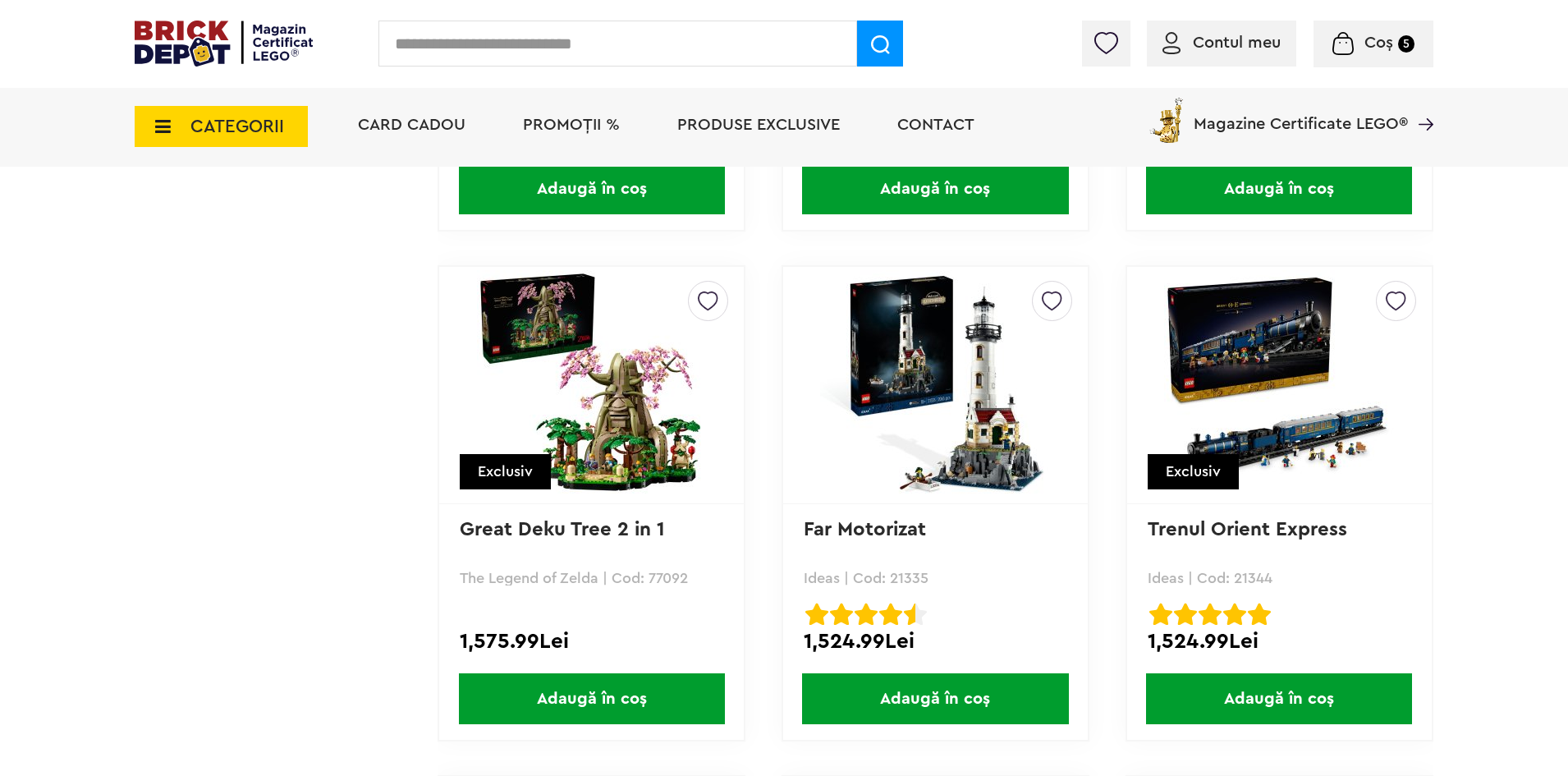
scroll to position [4600, 0]
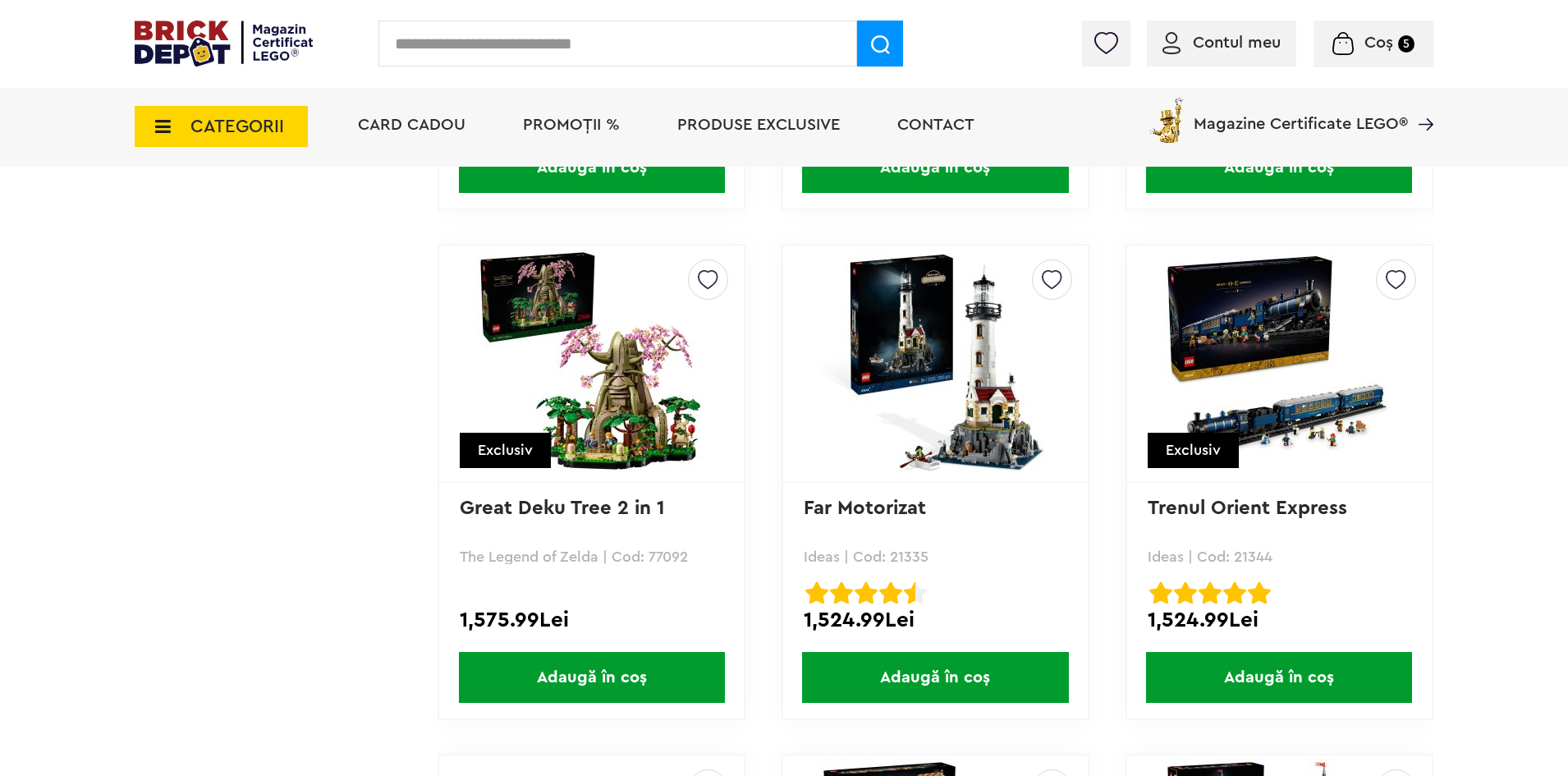
click at [1051, 277] on img at bounding box center [1052, 275] width 21 height 30
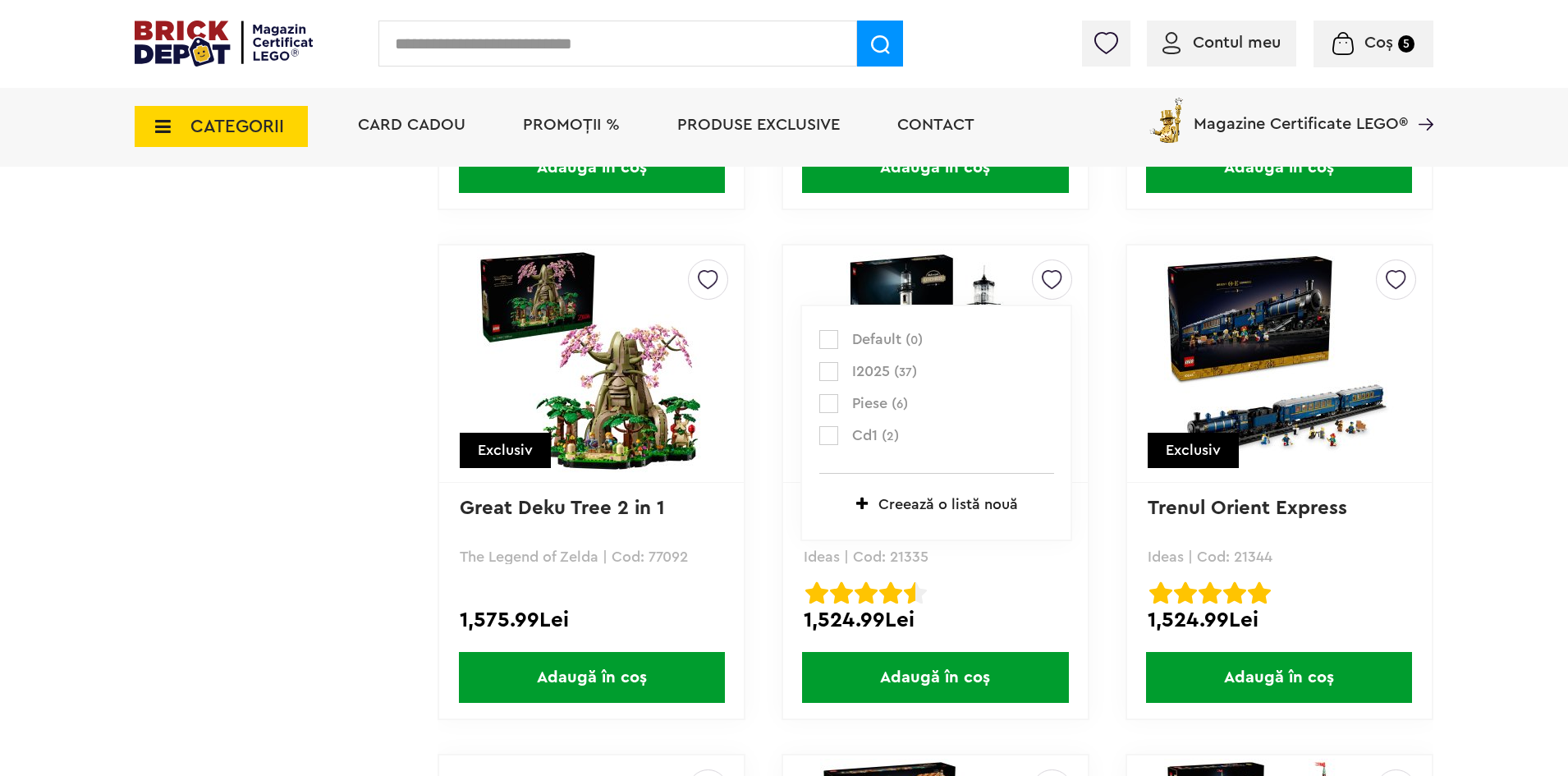
click at [828, 368] on label at bounding box center [828, 372] width 19 height 19
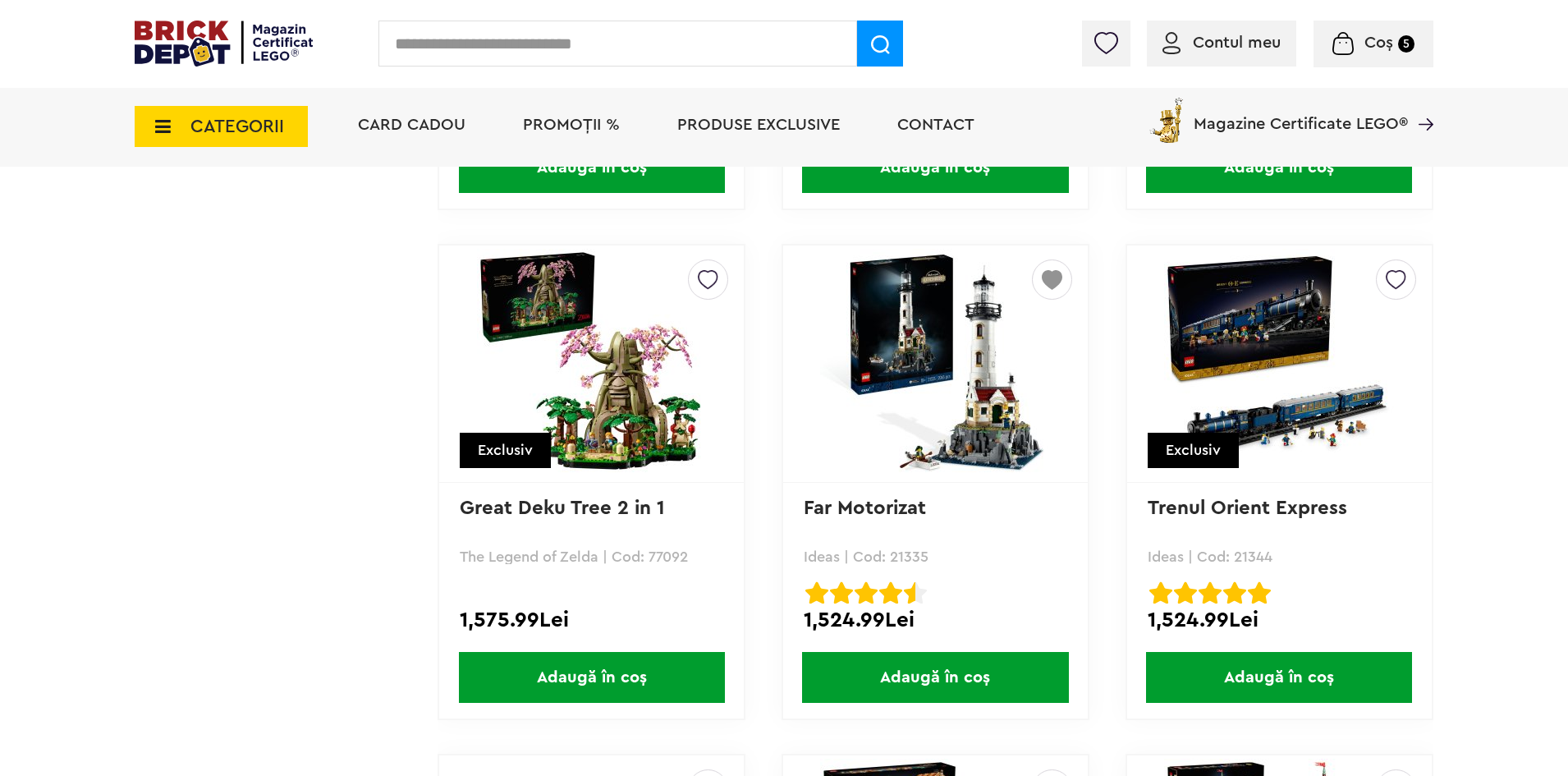
click at [973, 676] on span "Adaugă în coș" at bounding box center [935, 677] width 266 height 51
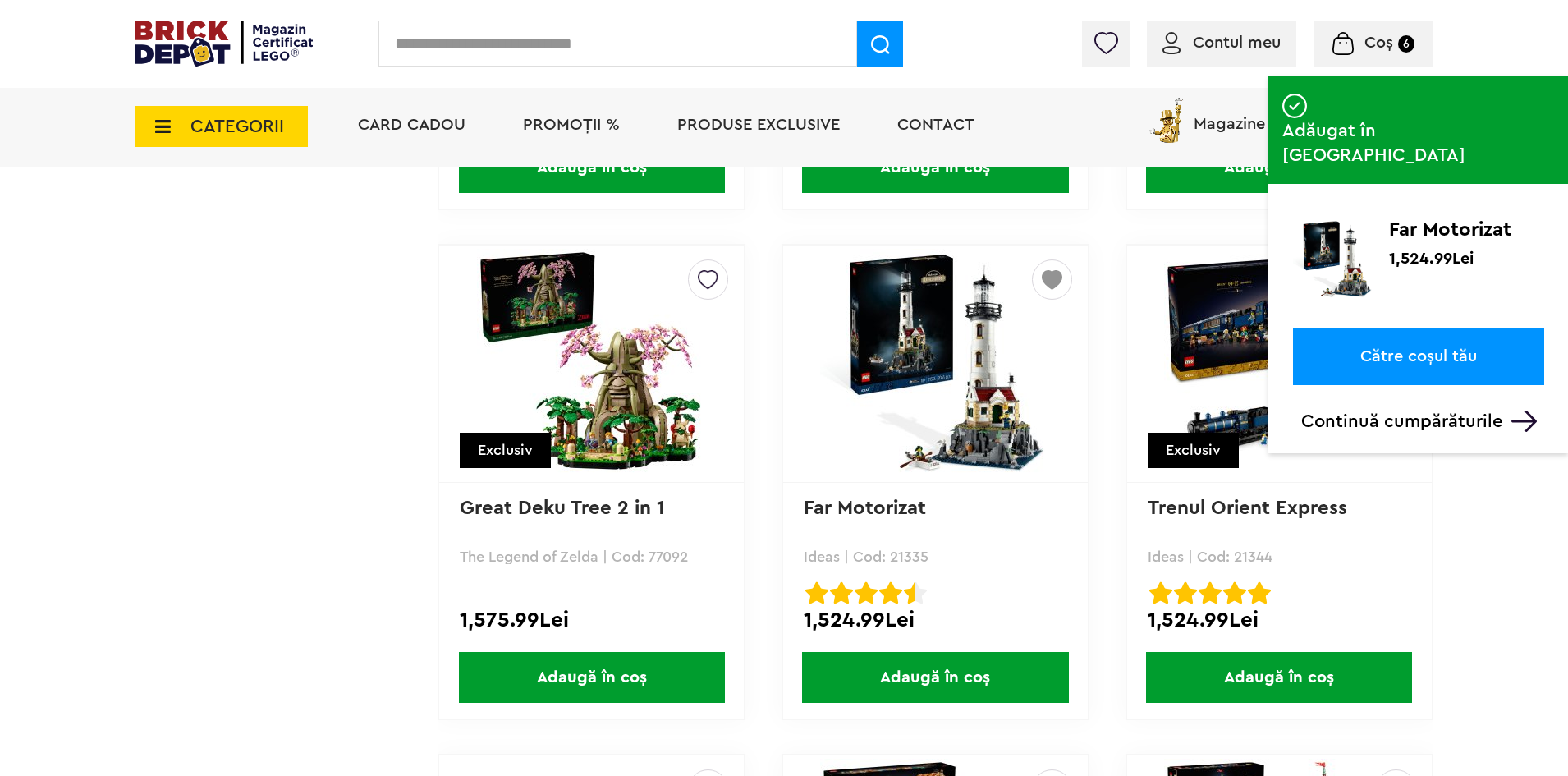
click at [1437, 411] on p "Continuă cumpărăturile" at bounding box center [1423, 422] width 243 height 22
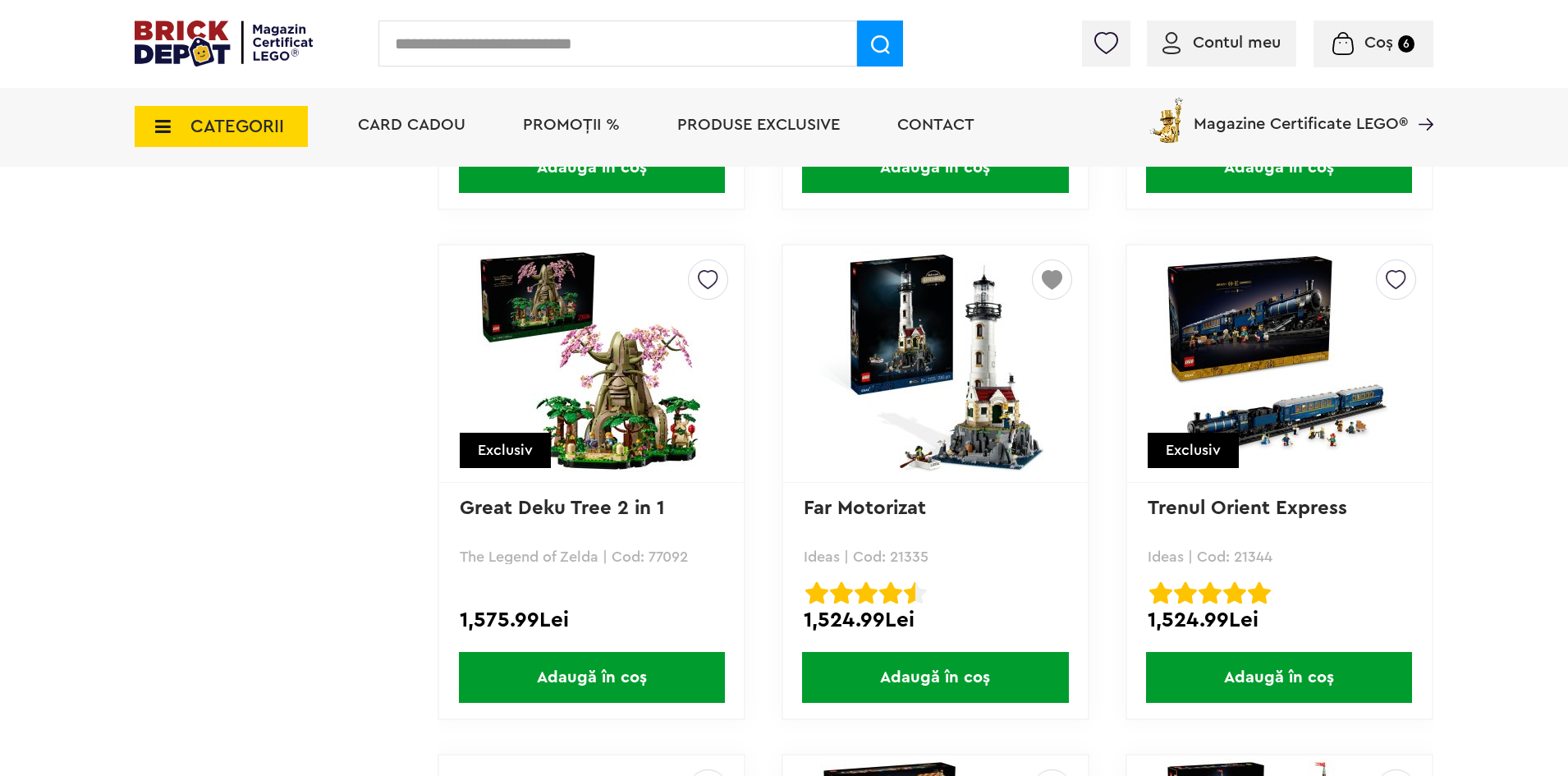
click at [1309, 674] on span "Adaugă în coș" at bounding box center [1280, 677] width 266 height 51
click at [1399, 281] on img at bounding box center [1396, 275] width 21 height 30
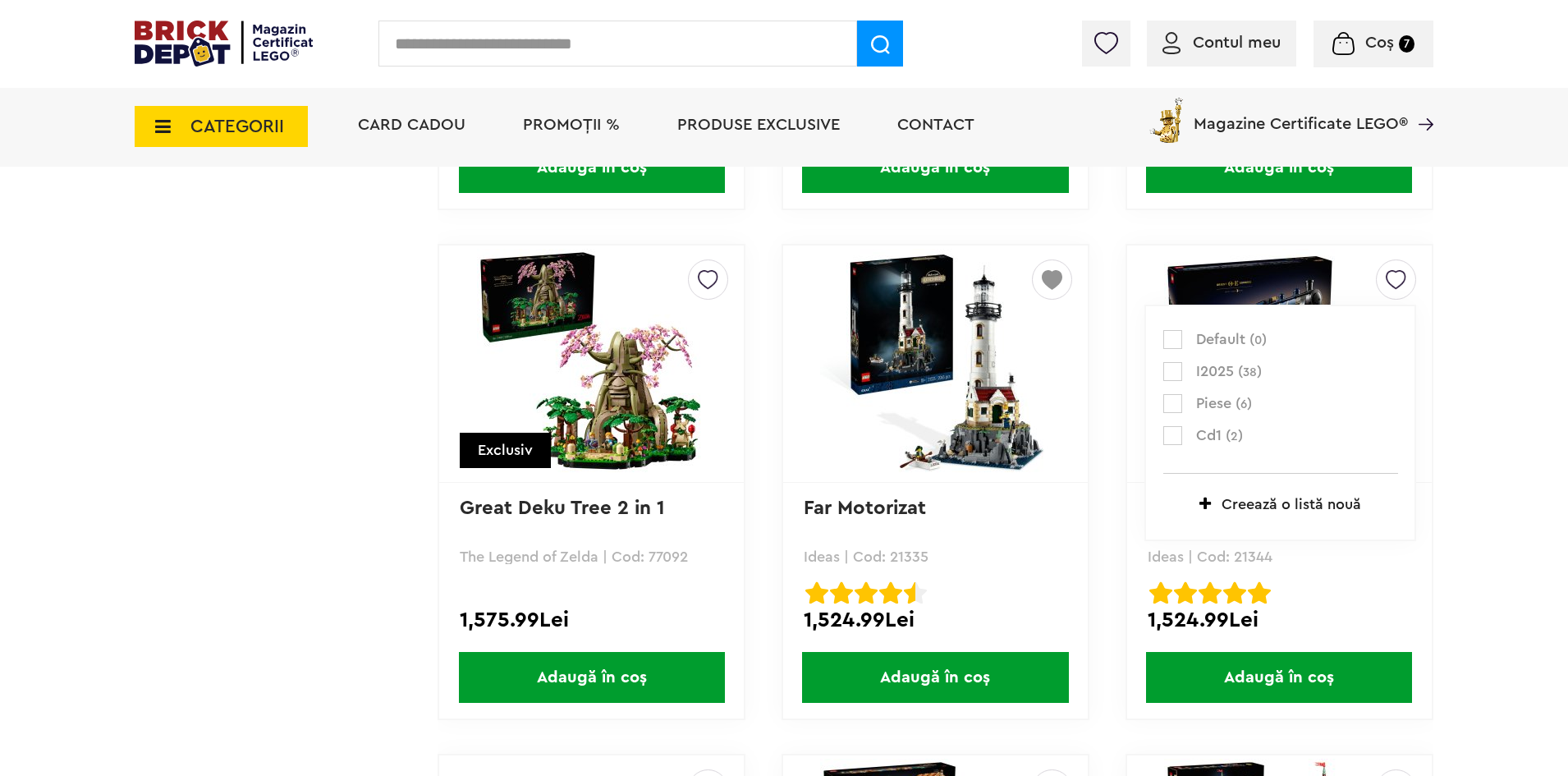
click at [1171, 373] on label at bounding box center [1173, 372] width 19 height 19
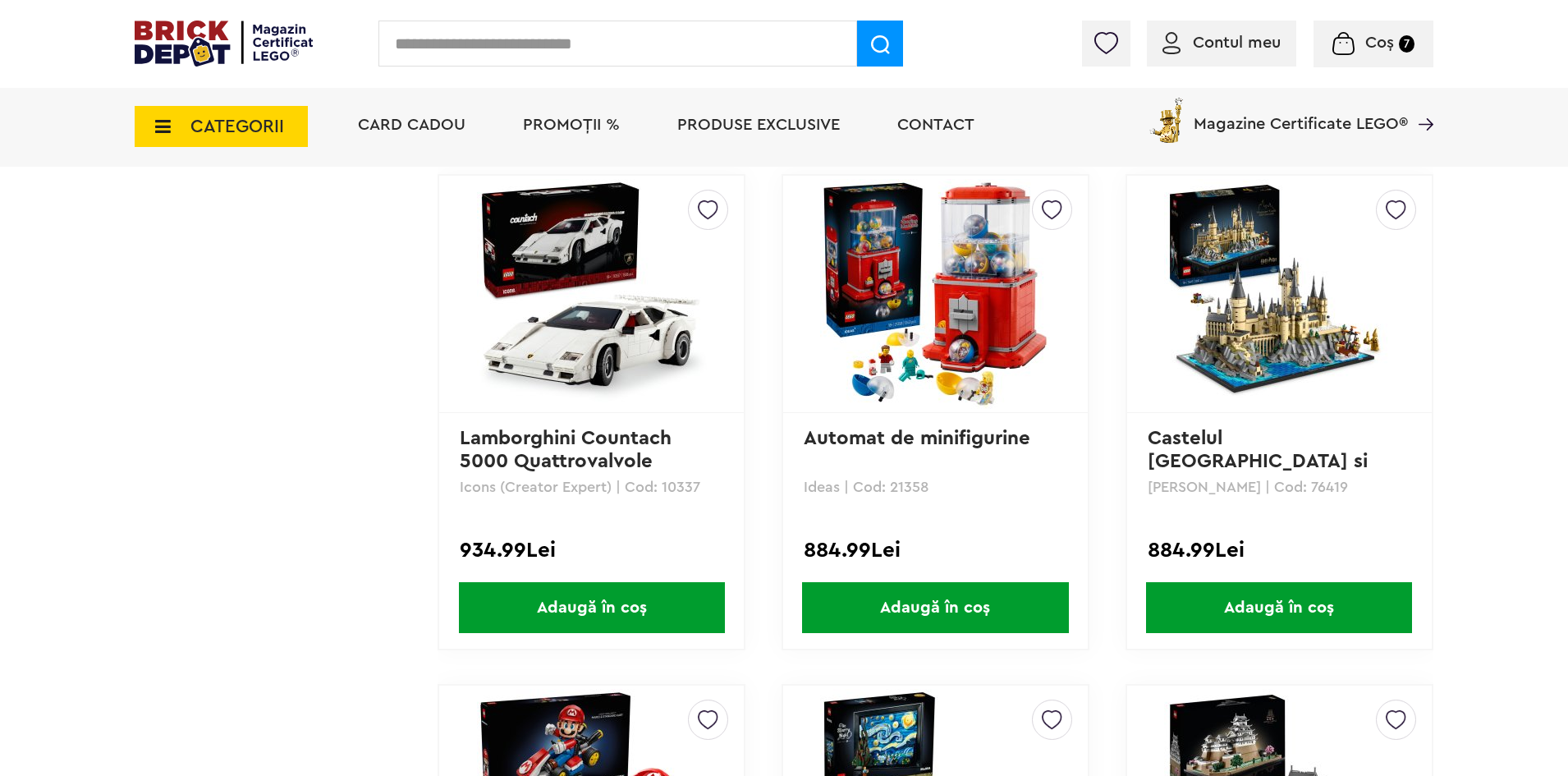
scroll to position [12237, 0]
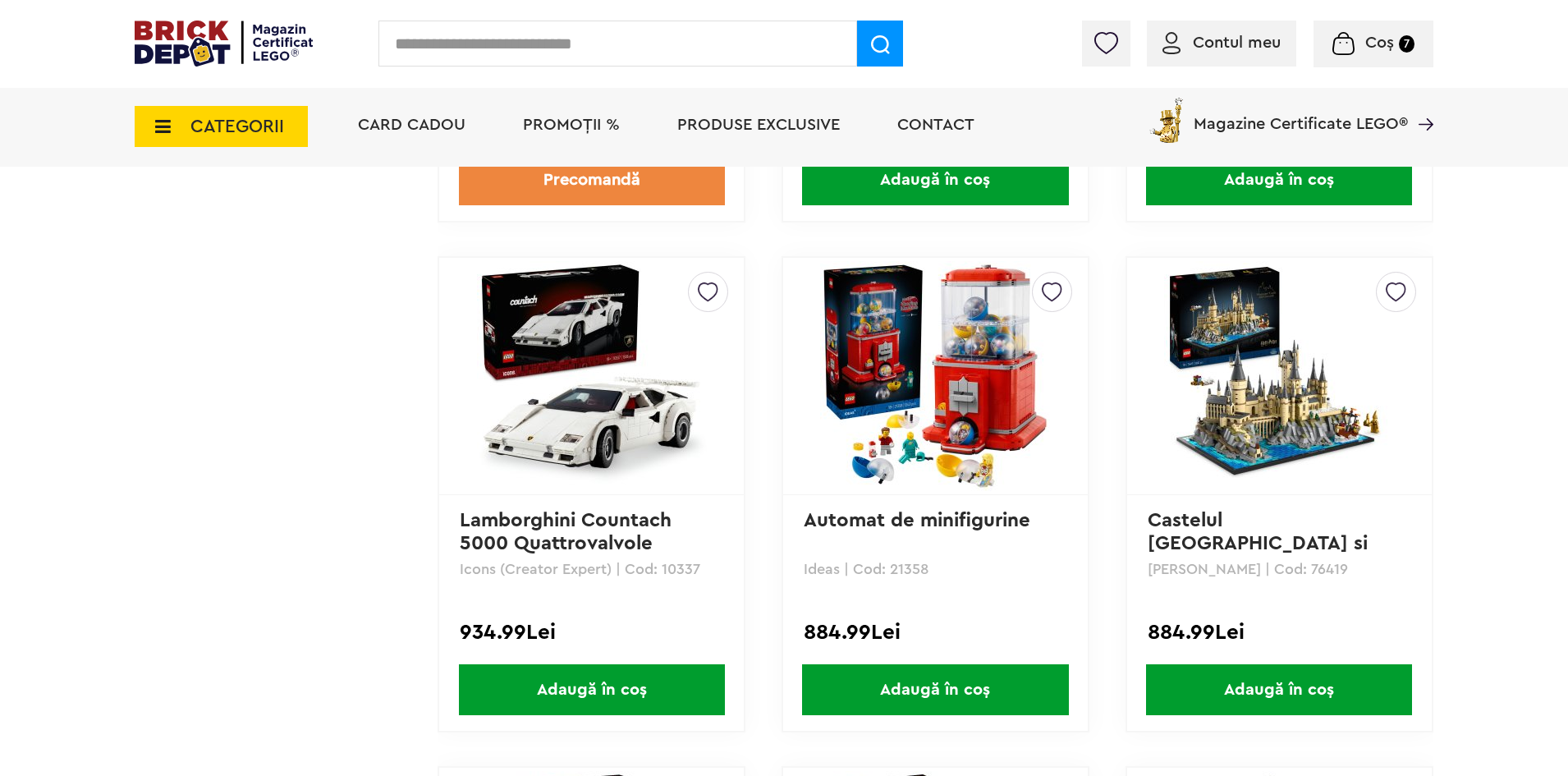
click at [936, 406] on img at bounding box center [935, 376] width 230 height 230
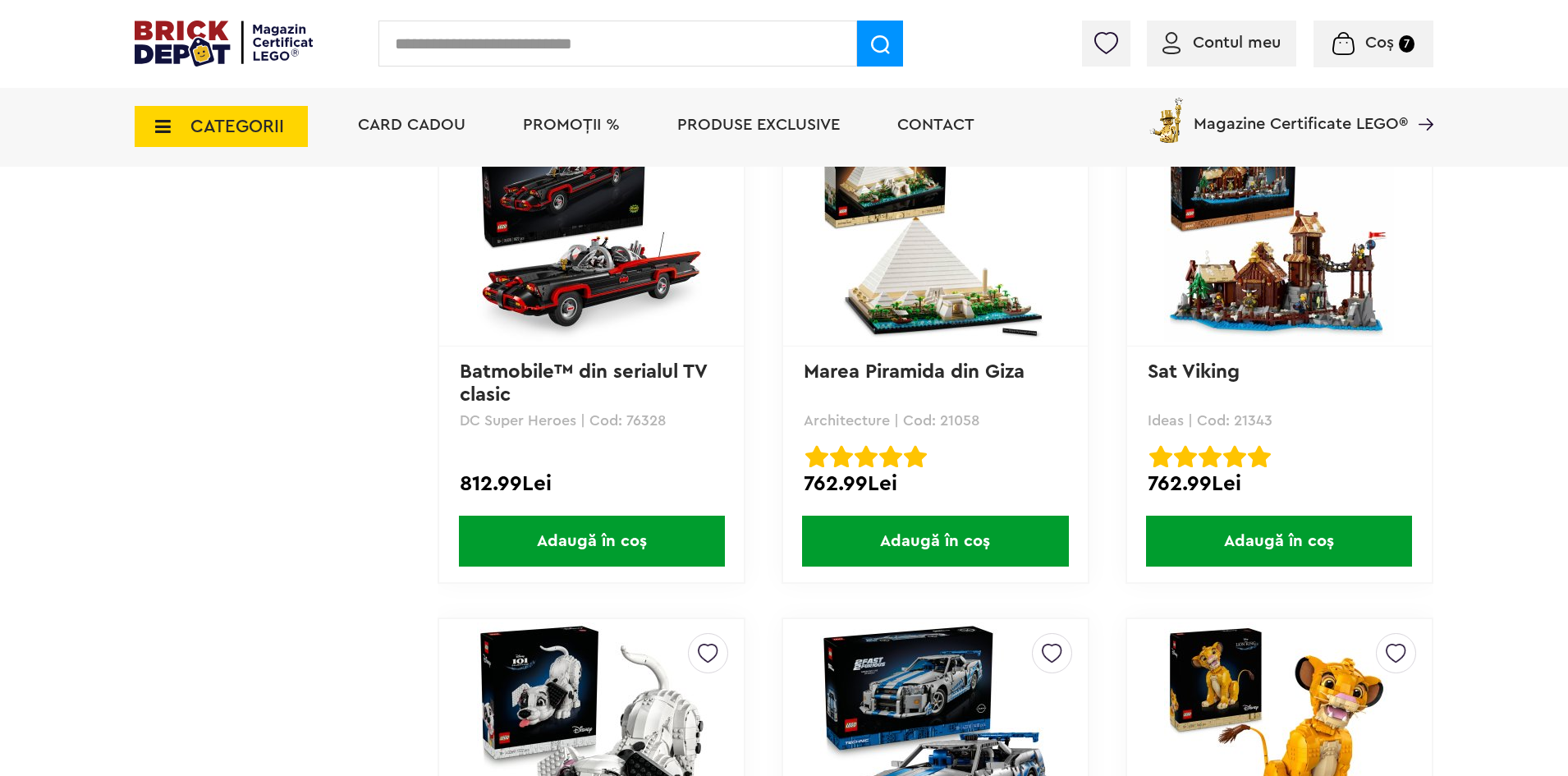
scroll to position [14344, 0]
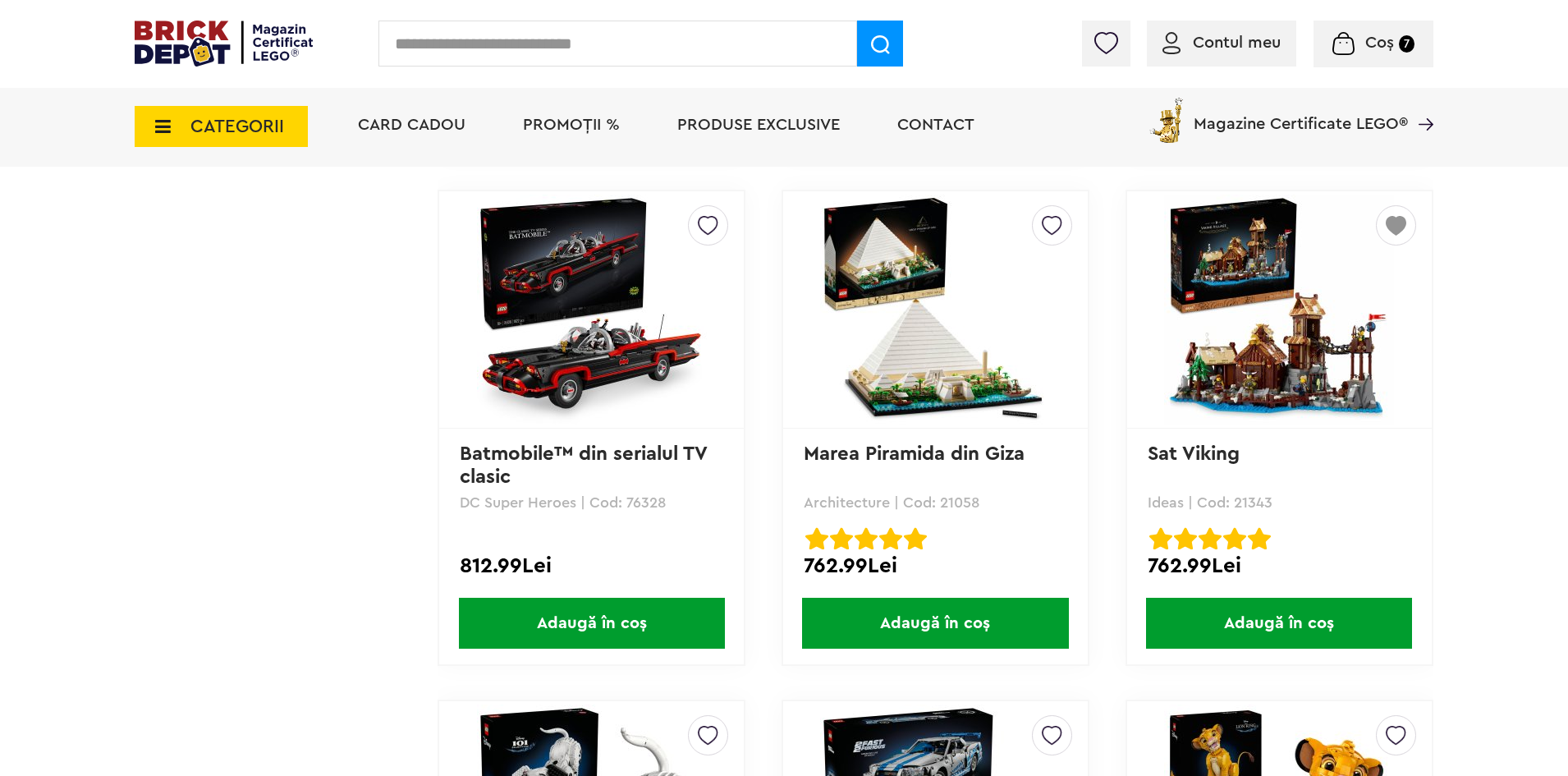
click at [1286, 619] on span "Adaugă în coș" at bounding box center [1280, 624] width 266 height 51
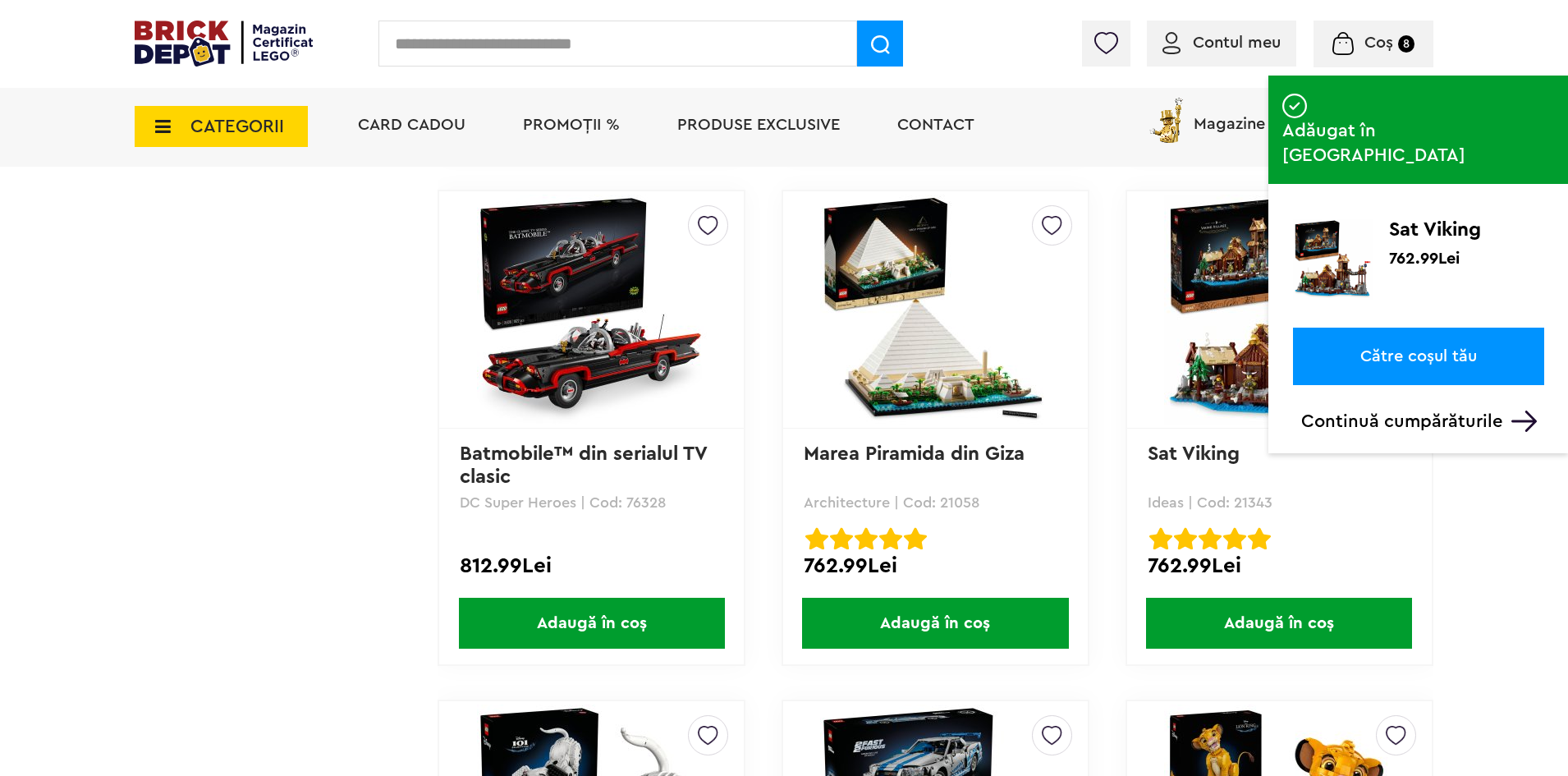
drag, startPoint x: 1486, startPoint y: 372, endPoint x: 1464, endPoint y: 325, distance: 51.9
click at [1486, 411] on p "Continuă cumpărăturile" at bounding box center [1423, 422] width 243 height 22
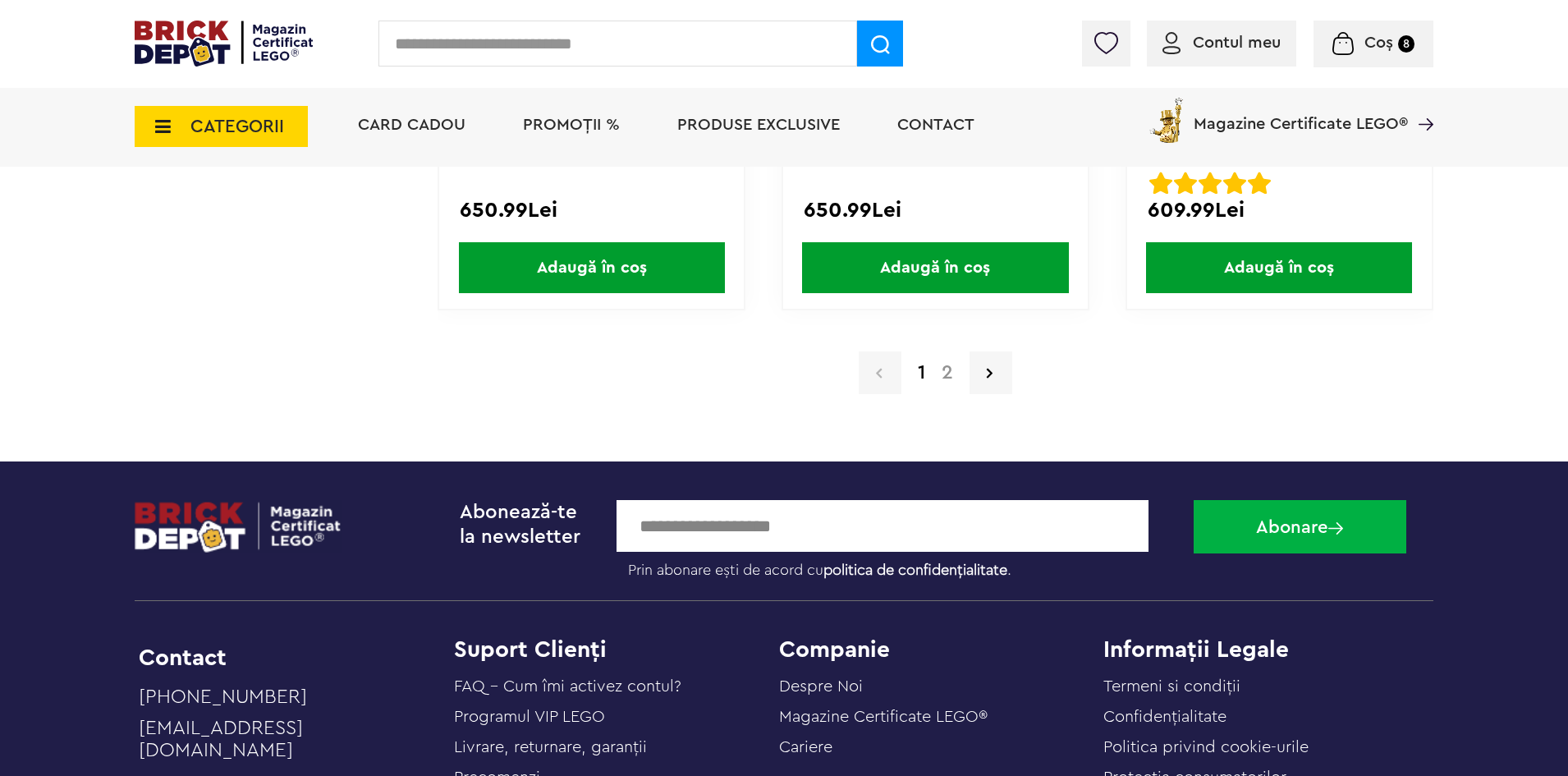
scroll to position [16233, 0]
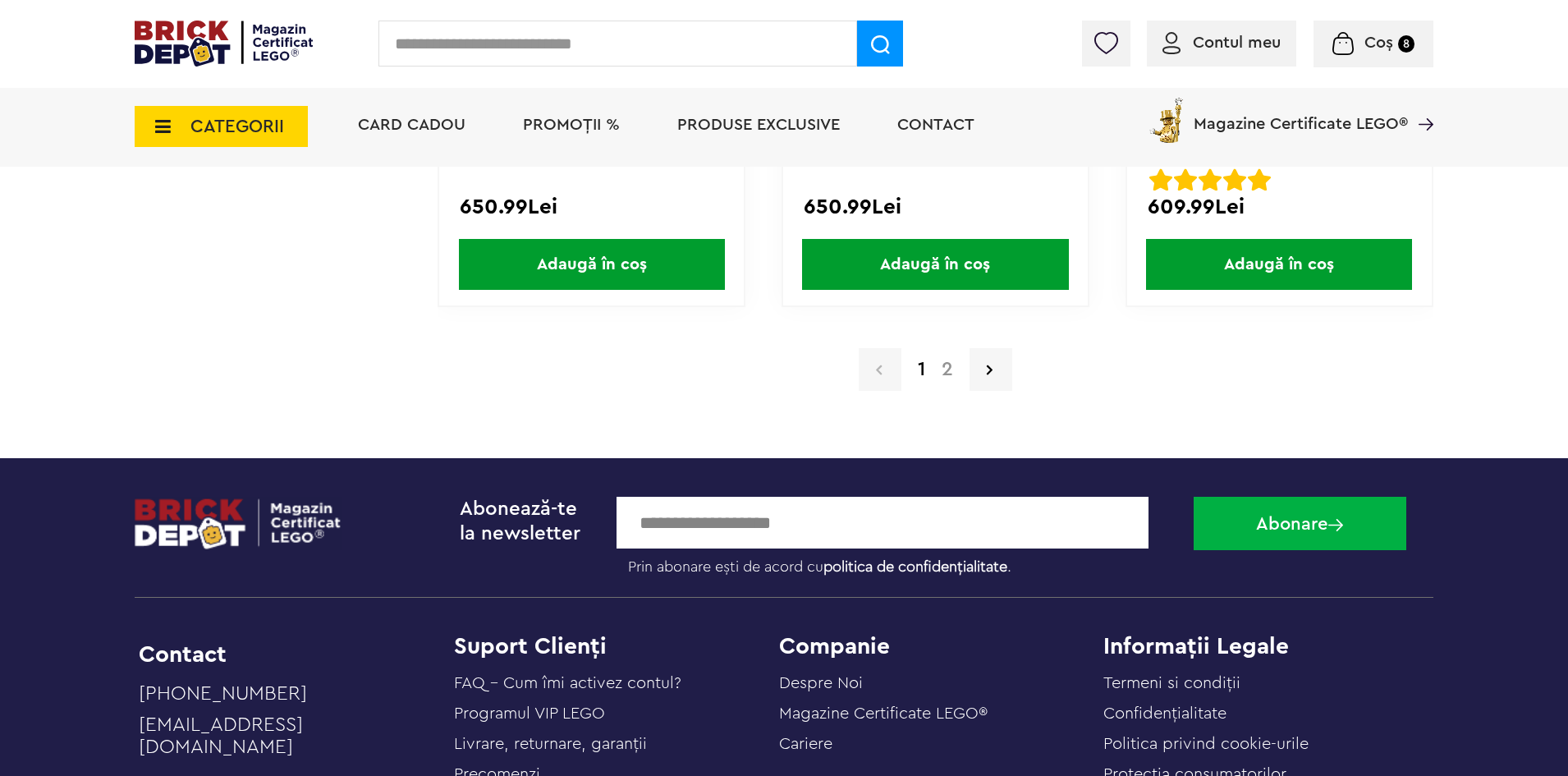
click at [944, 369] on link "2" at bounding box center [947, 370] width 28 height 20
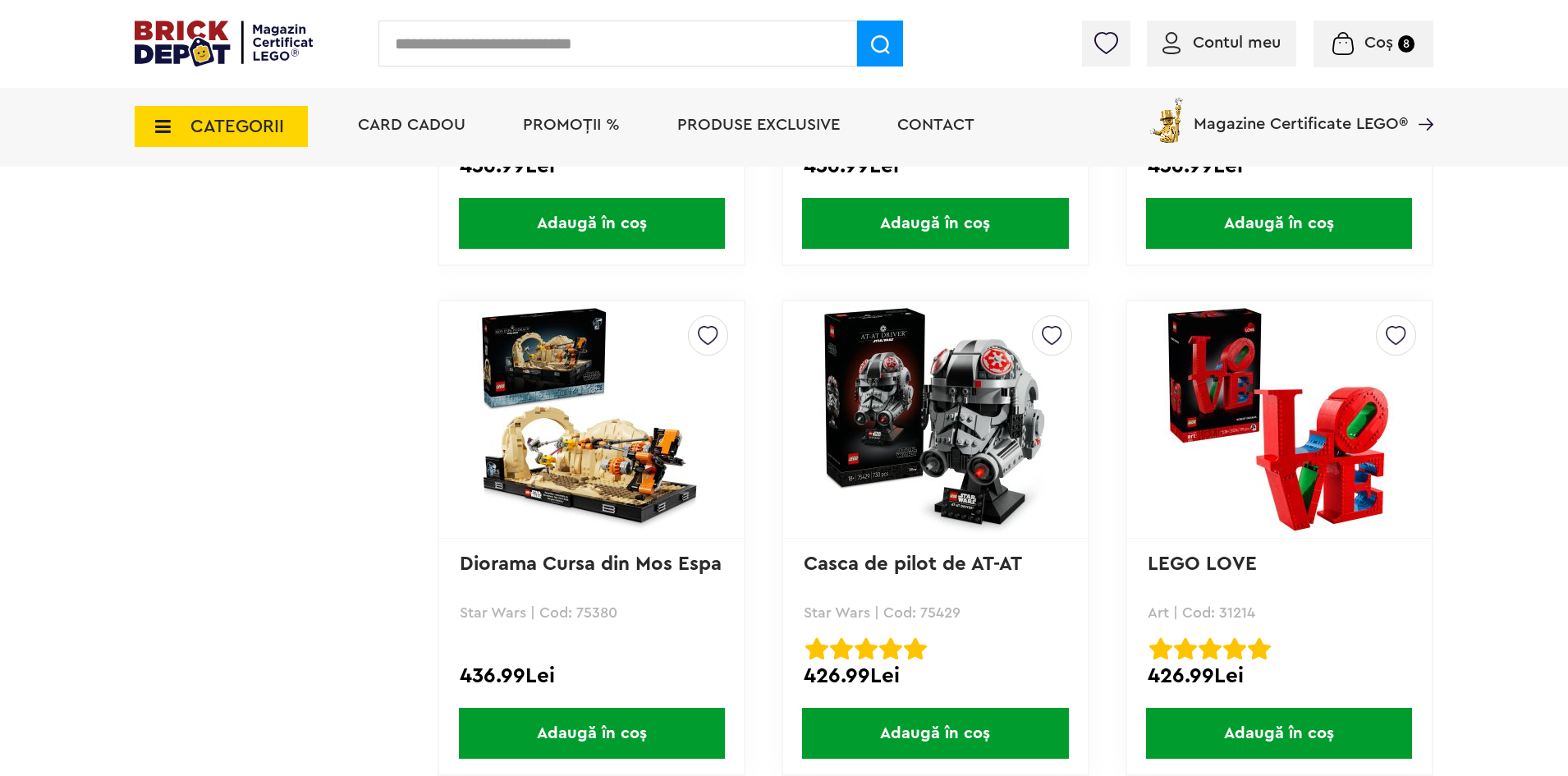
scroll to position [5092, 0]
